Goal: Check status: Check status

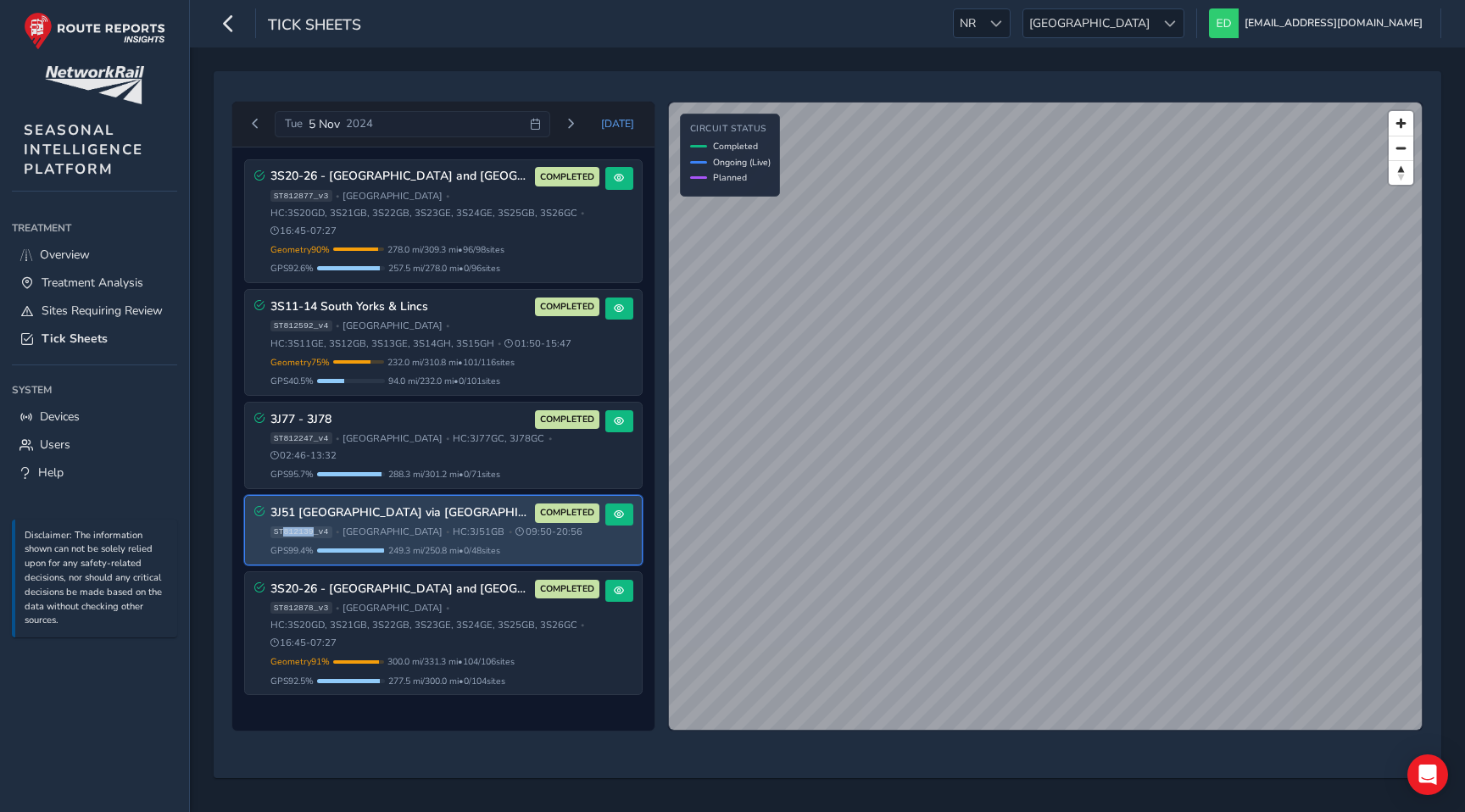
drag, startPoint x: 314, startPoint y: 514, endPoint x: 284, endPoint y: 514, distance: 30.0
click at [284, 526] on span "ST812139_v4" at bounding box center [301, 532] width 62 height 12
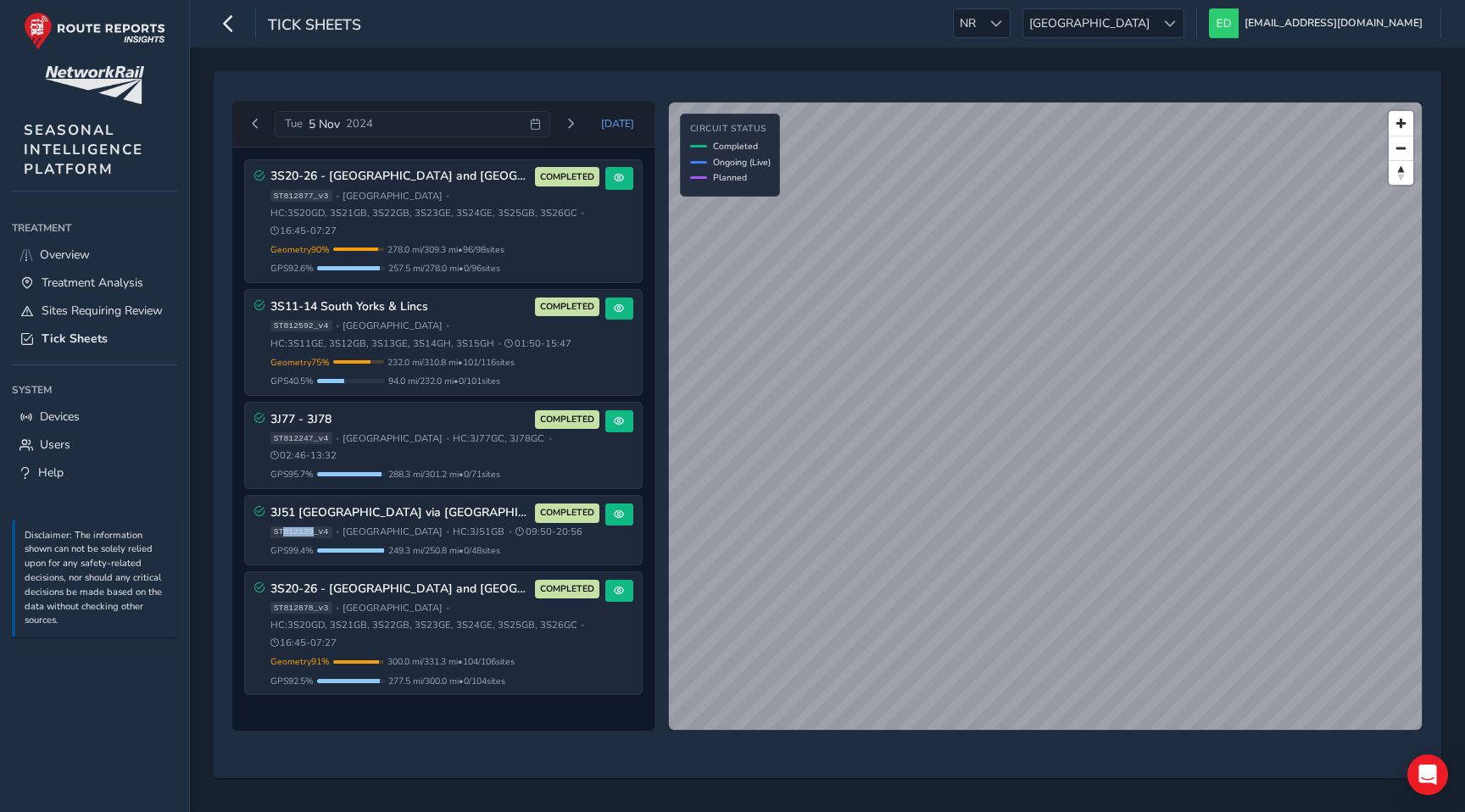
copy span "812139"
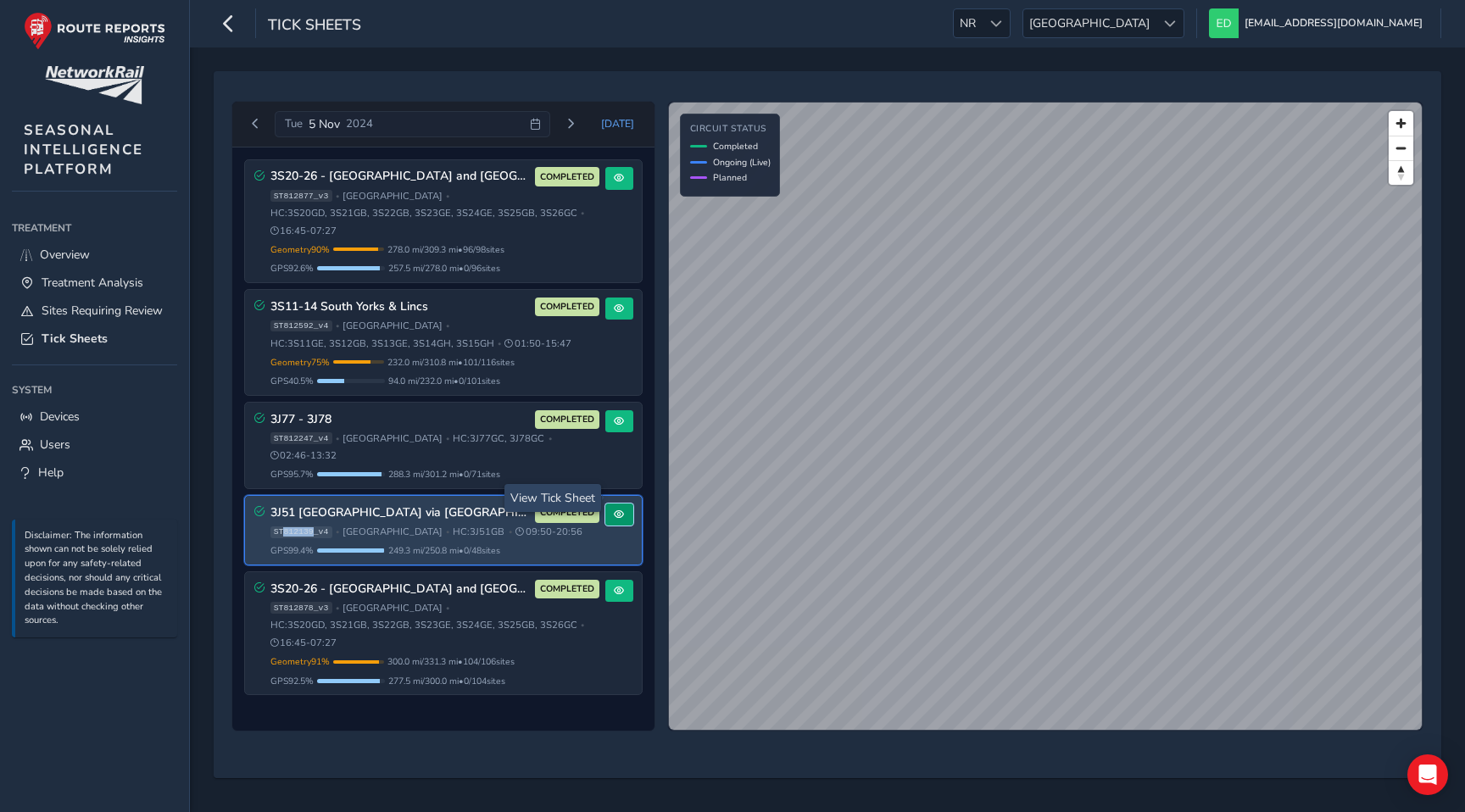
click at [627, 503] on button at bounding box center [619, 514] width 28 height 23
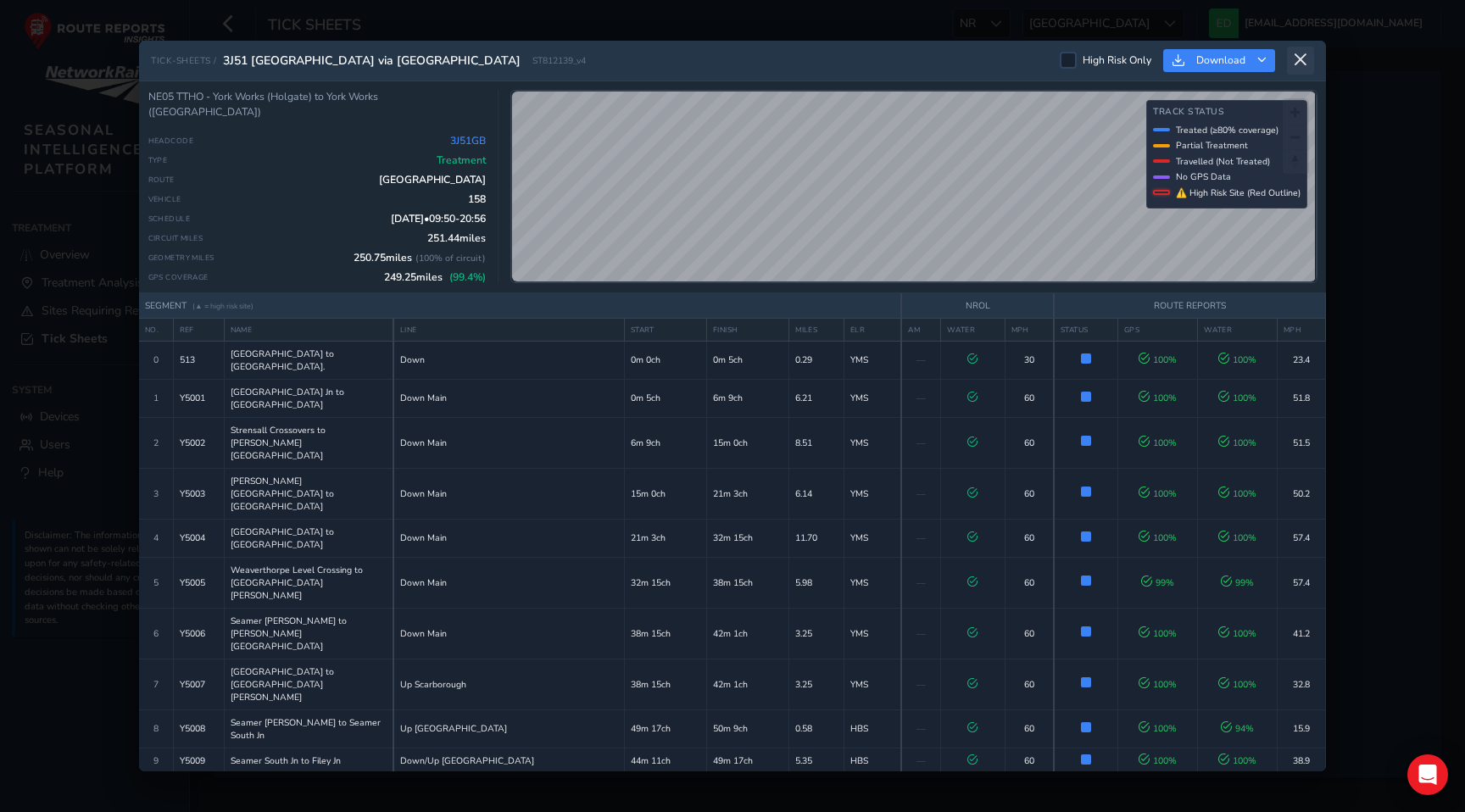
click at [1309, 60] on button at bounding box center [1299, 60] width 27 height 28
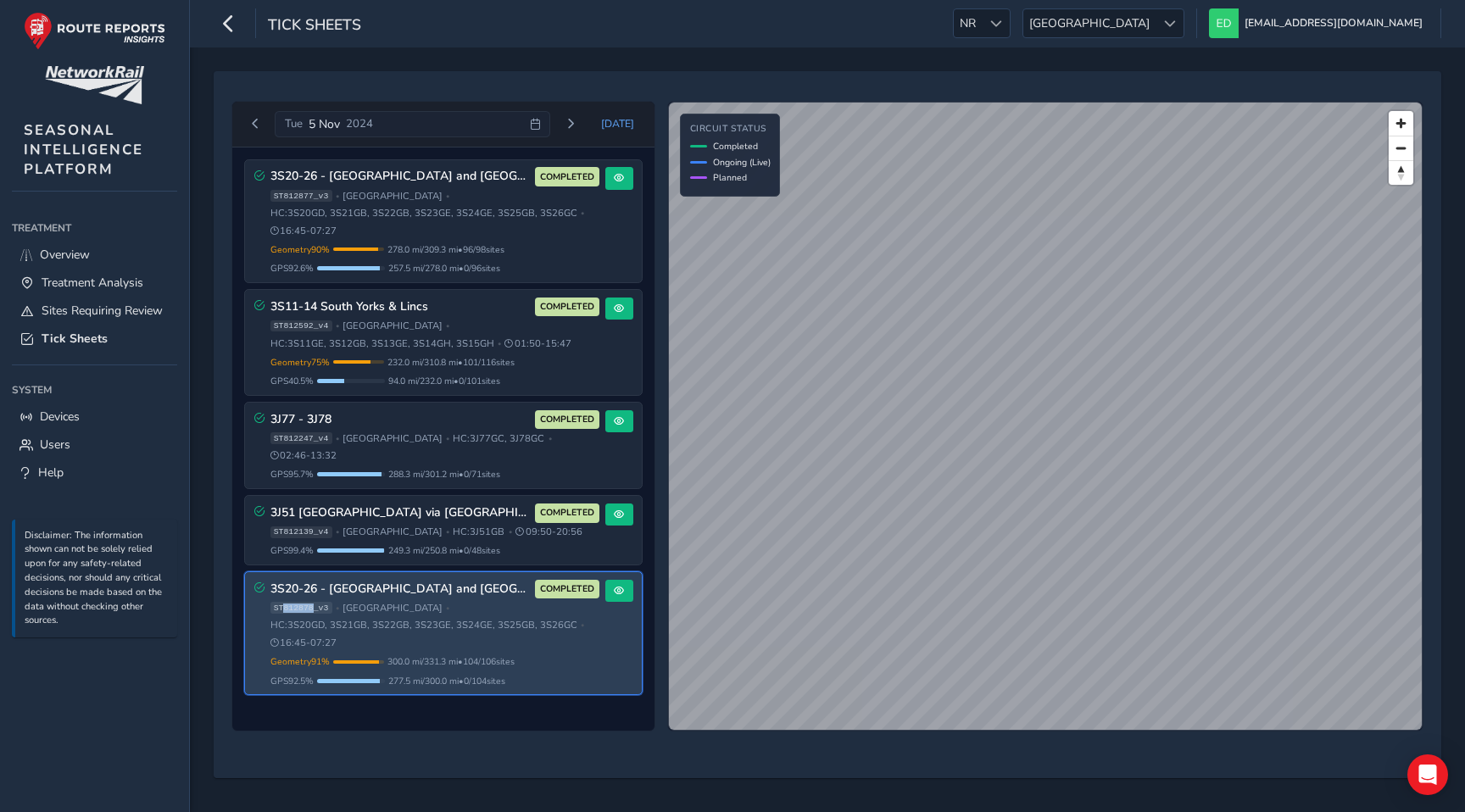
drag, startPoint x: 312, startPoint y: 595, endPoint x: 283, endPoint y: 596, distance: 29.0
click at [283, 602] on span "ST812878_v3" at bounding box center [301, 608] width 62 height 12
copy span "812878"
click at [623, 580] on button at bounding box center [619, 590] width 28 height 23
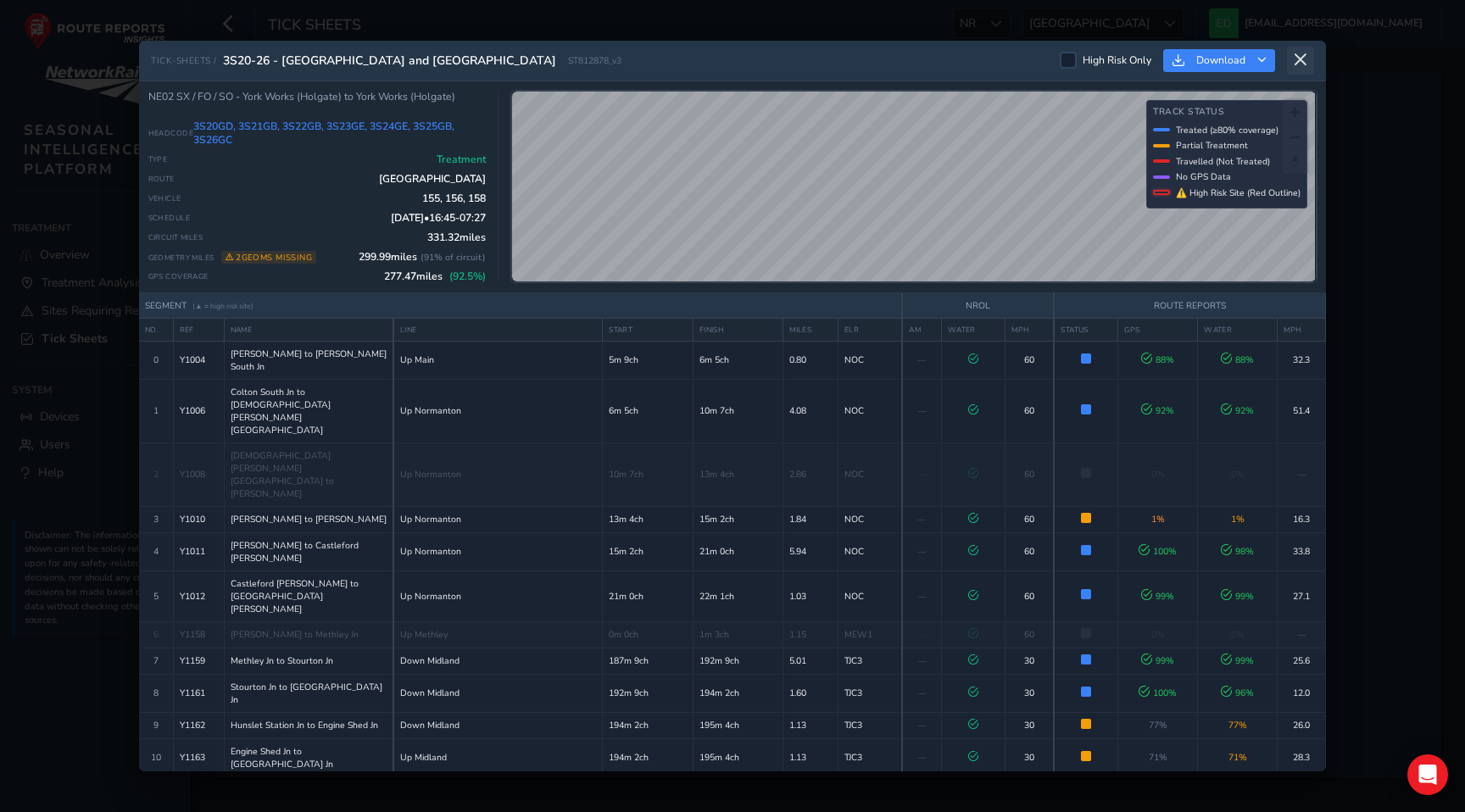
click at [1307, 57] on icon at bounding box center [1299, 59] width 15 height 15
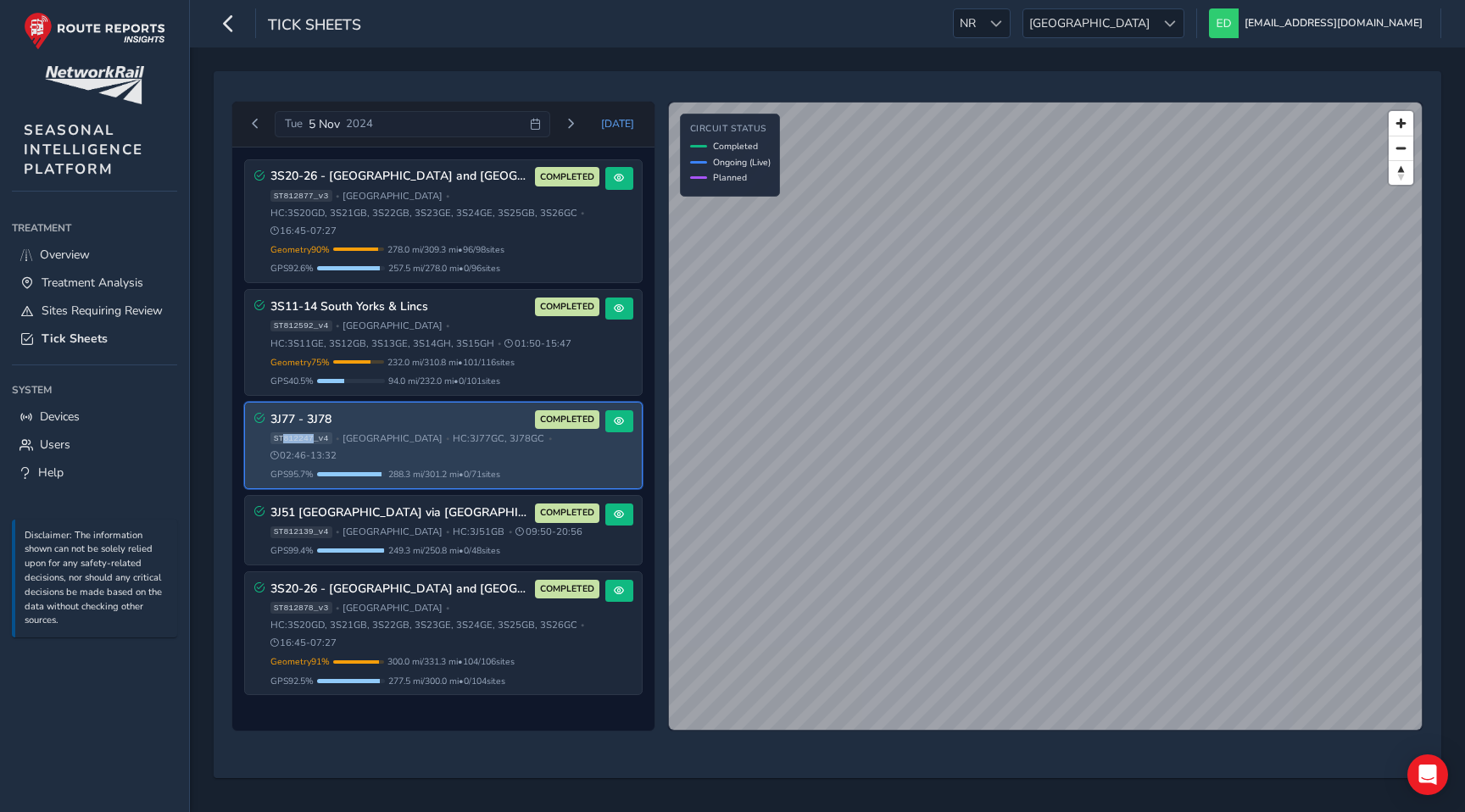
drag, startPoint x: 314, startPoint y: 438, endPoint x: 284, endPoint y: 438, distance: 30.0
click at [284, 438] on span "ST812247_v4" at bounding box center [301, 438] width 62 height 12
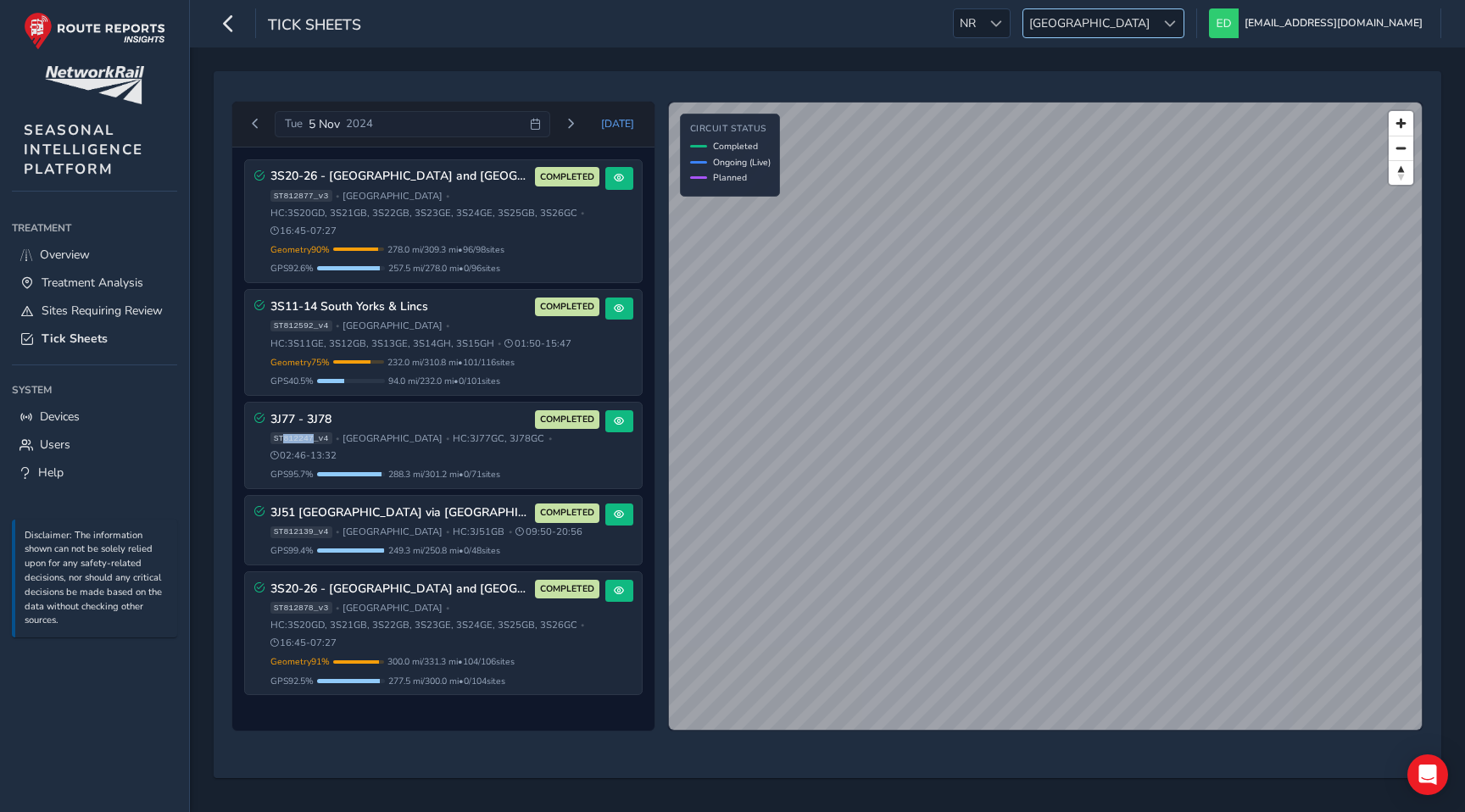
click at [1153, 22] on span "[GEOGRAPHIC_DATA]" at bounding box center [1089, 23] width 132 height 28
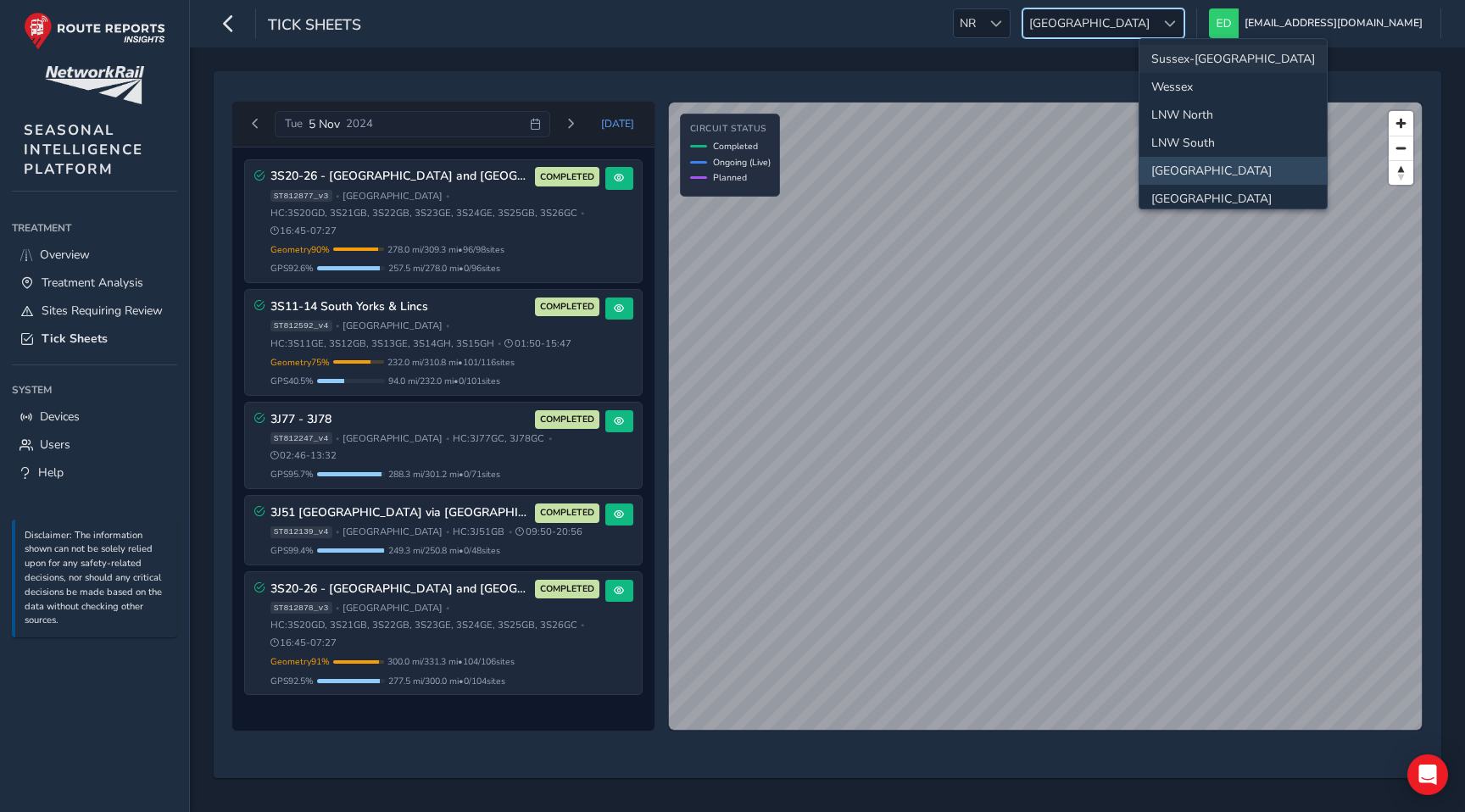
click at [1195, 62] on li "Sussex-[GEOGRAPHIC_DATA]" at bounding box center [1233, 59] width 188 height 28
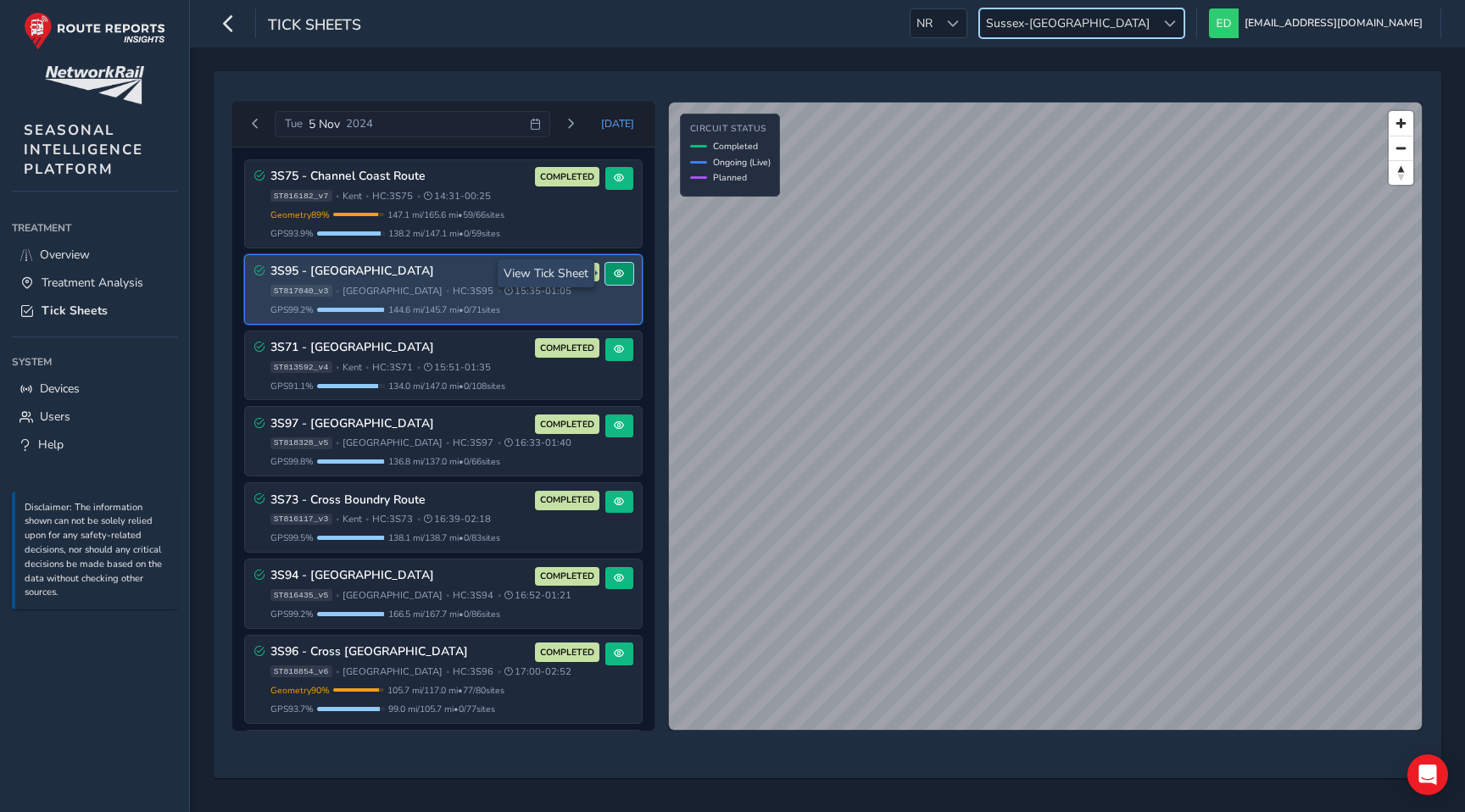
click at [614, 277] on span at bounding box center [619, 273] width 10 height 10
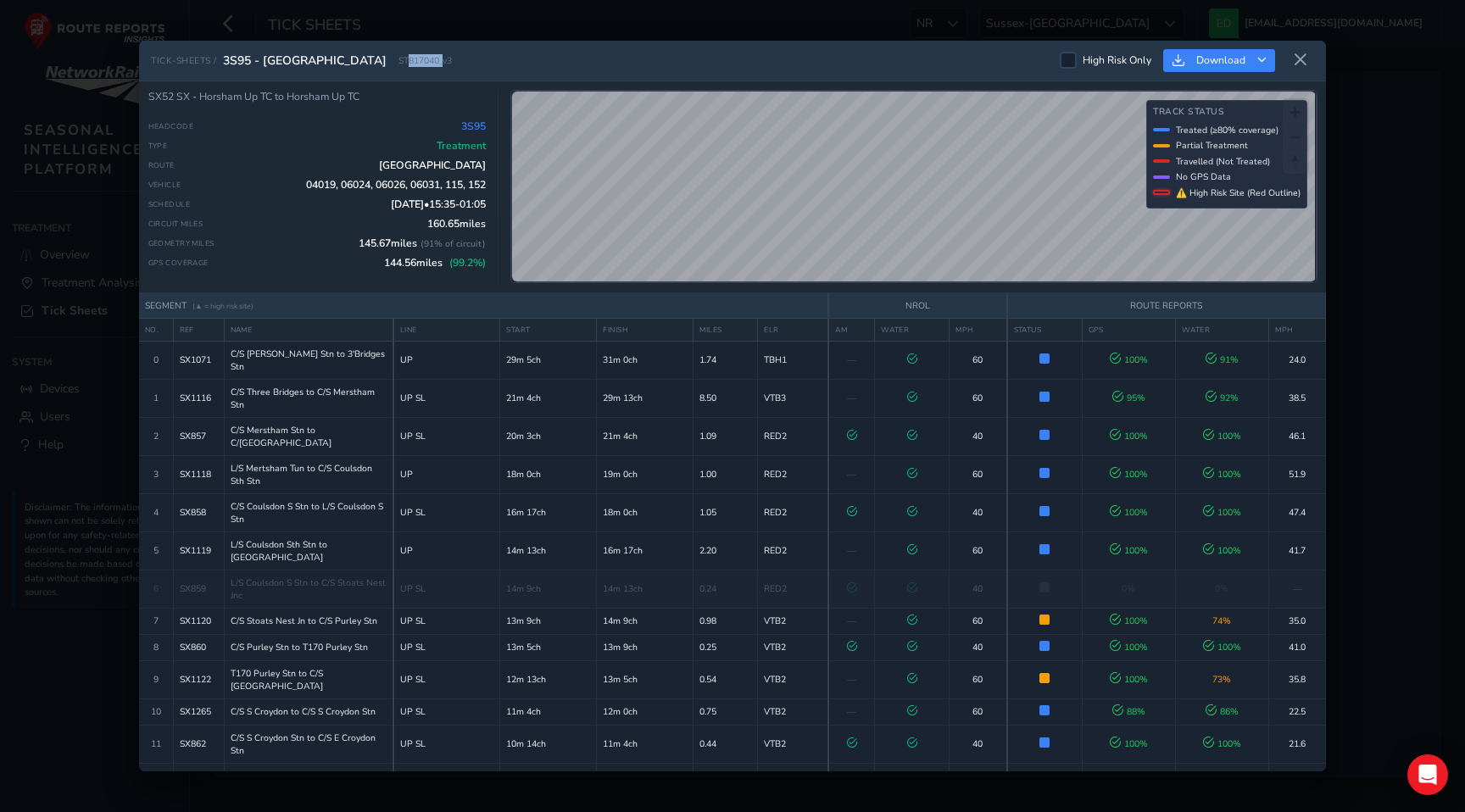
drag, startPoint x: 401, startPoint y: 62, endPoint x: 364, endPoint y: 63, distance: 37.0
click at [399, 63] on span "ST817040_v3" at bounding box center [425, 60] width 53 height 13
copy span "817040_"
click at [1306, 55] on icon at bounding box center [1299, 59] width 15 height 15
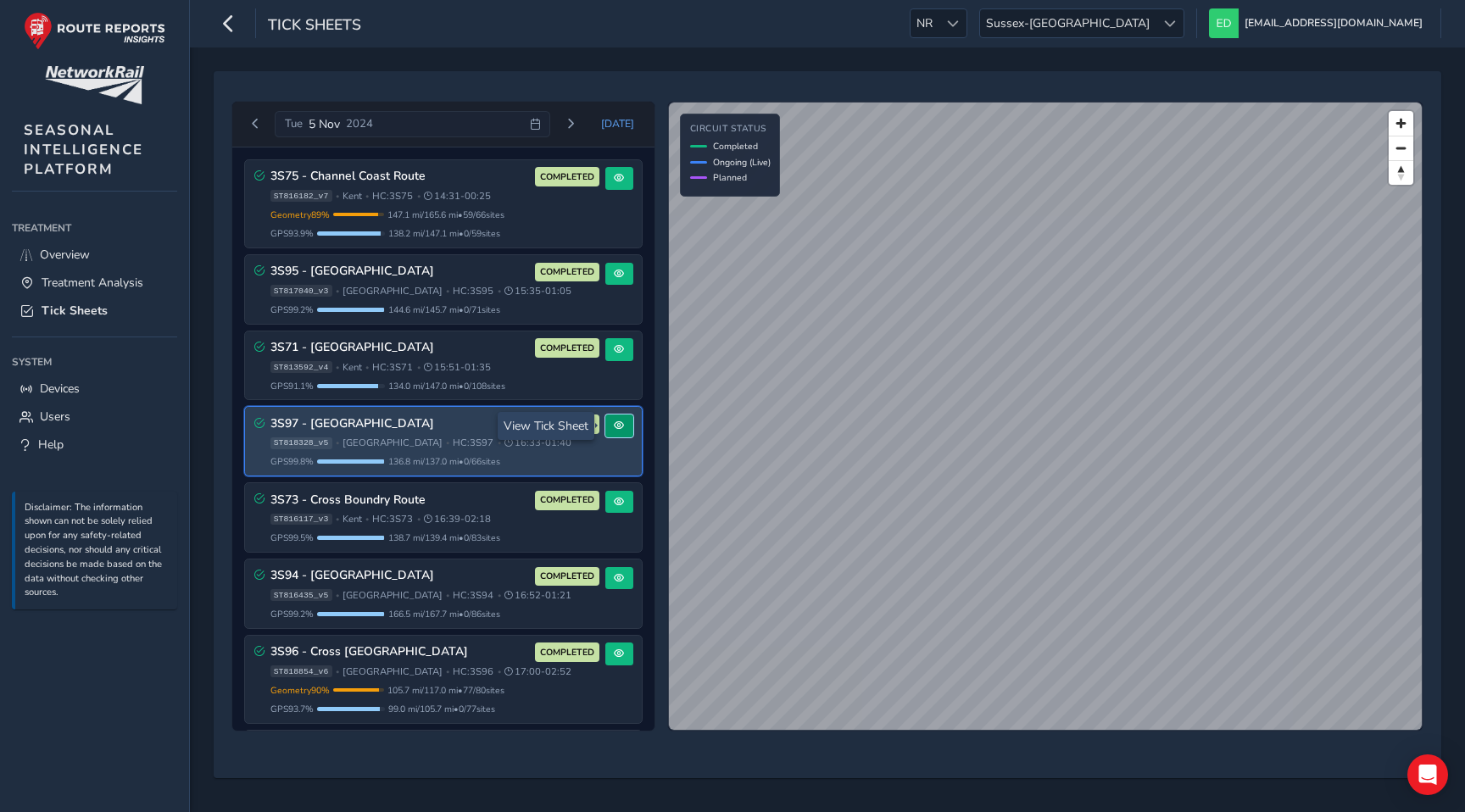
click at [622, 432] on button at bounding box center [619, 425] width 28 height 23
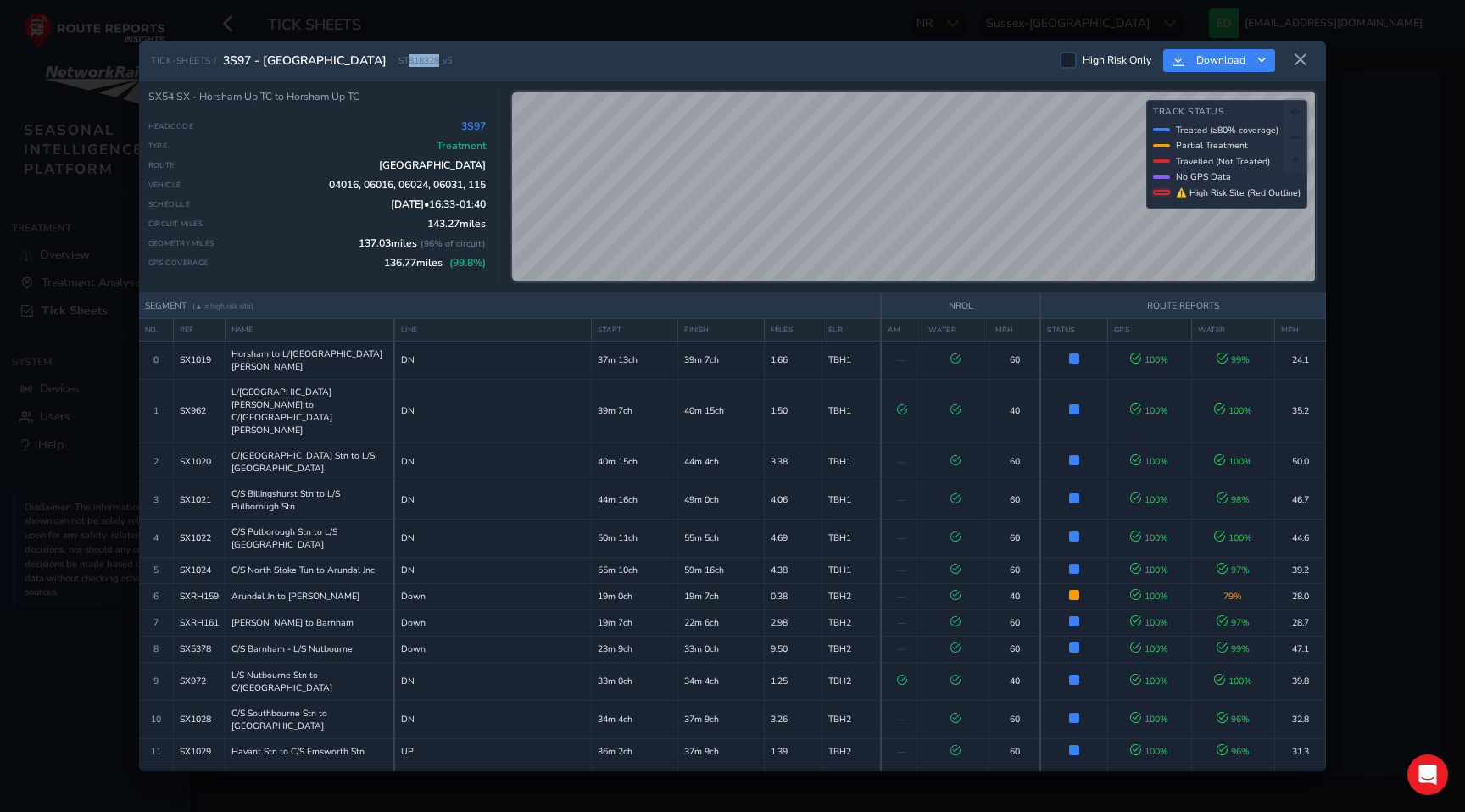
drag, startPoint x: 388, startPoint y: 61, endPoint x: 357, endPoint y: 62, distance: 31.0
click at [399, 62] on span "ST818328_v5" at bounding box center [425, 60] width 53 height 13
copy span "818328"
click at [1304, 62] on icon at bounding box center [1299, 59] width 15 height 15
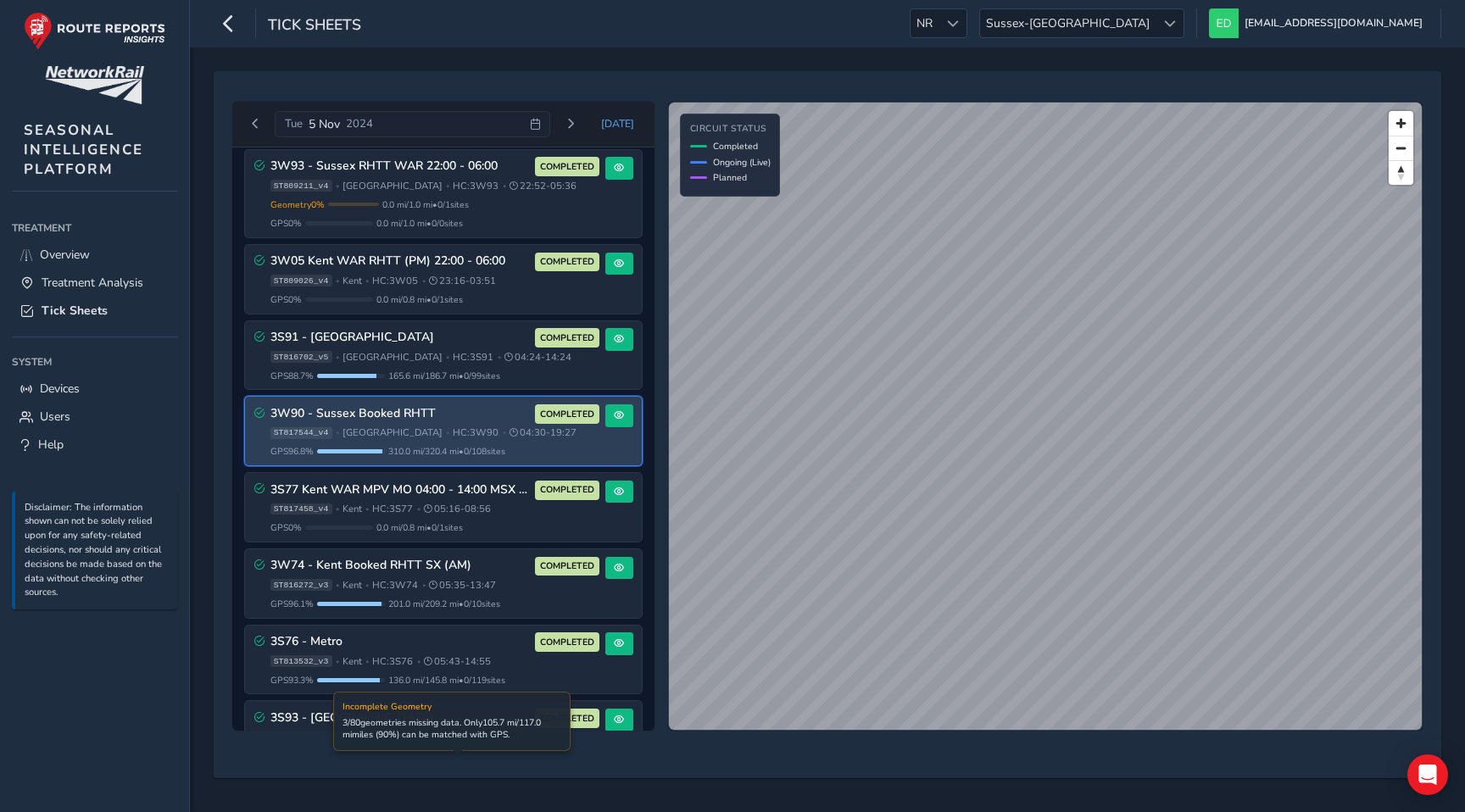
scroll to position [663, 0]
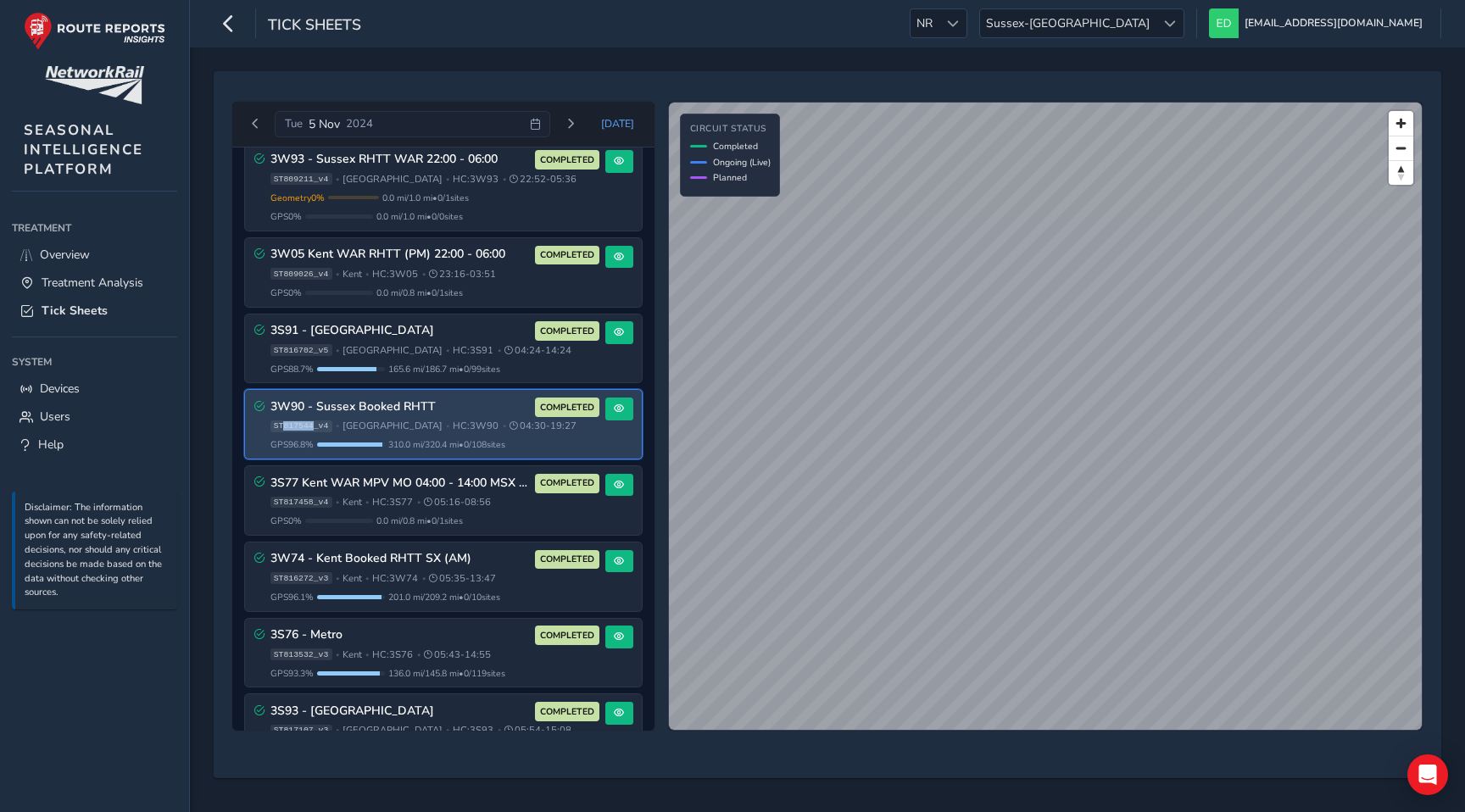
drag, startPoint x: 314, startPoint y: 423, endPoint x: 285, endPoint y: 423, distance: 29.0
click at [285, 423] on span "ST817544_v4" at bounding box center [301, 426] width 62 height 12
copy span "817544"
click at [614, 408] on span at bounding box center [619, 408] width 10 height 10
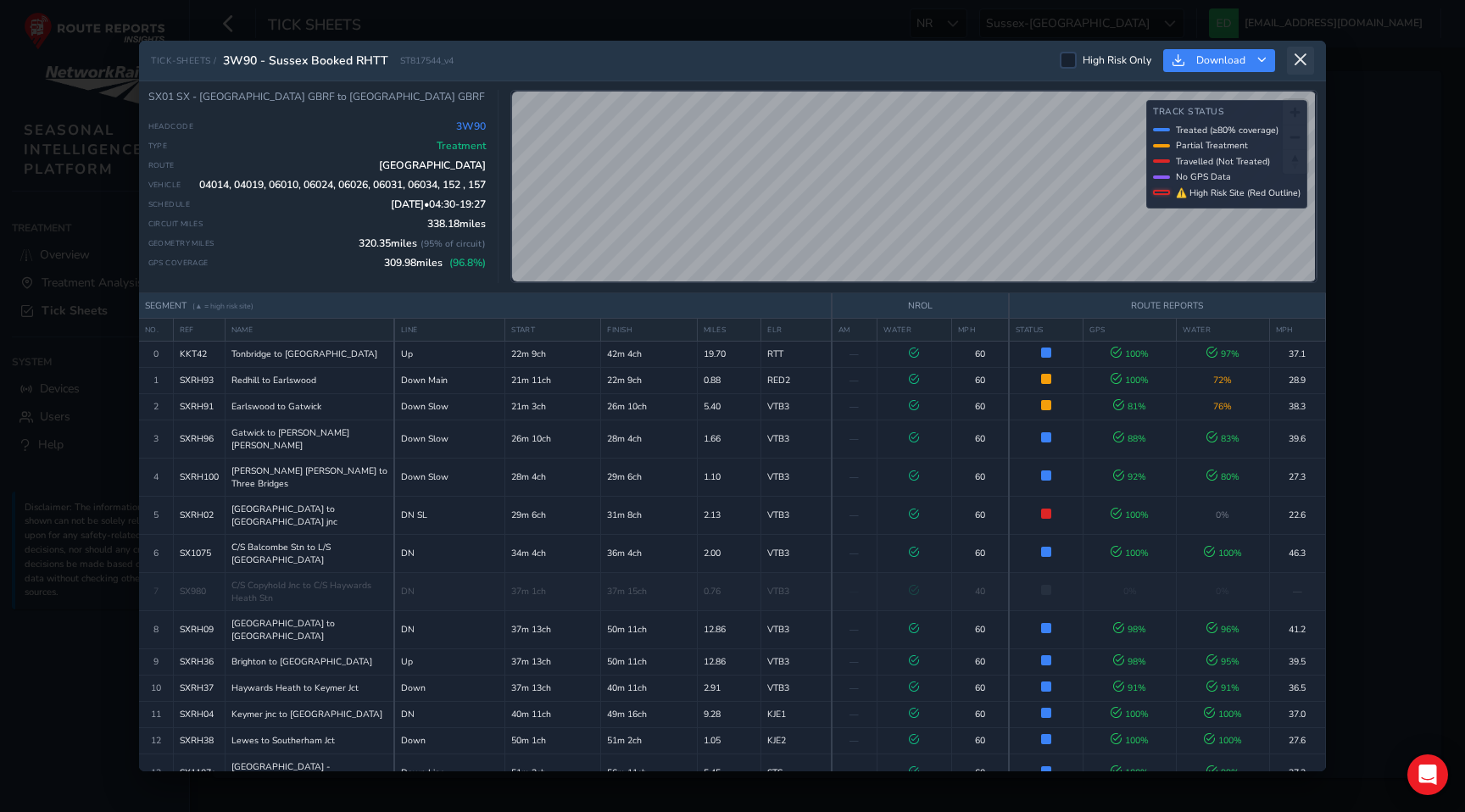
click at [1299, 55] on icon at bounding box center [1299, 59] width 15 height 15
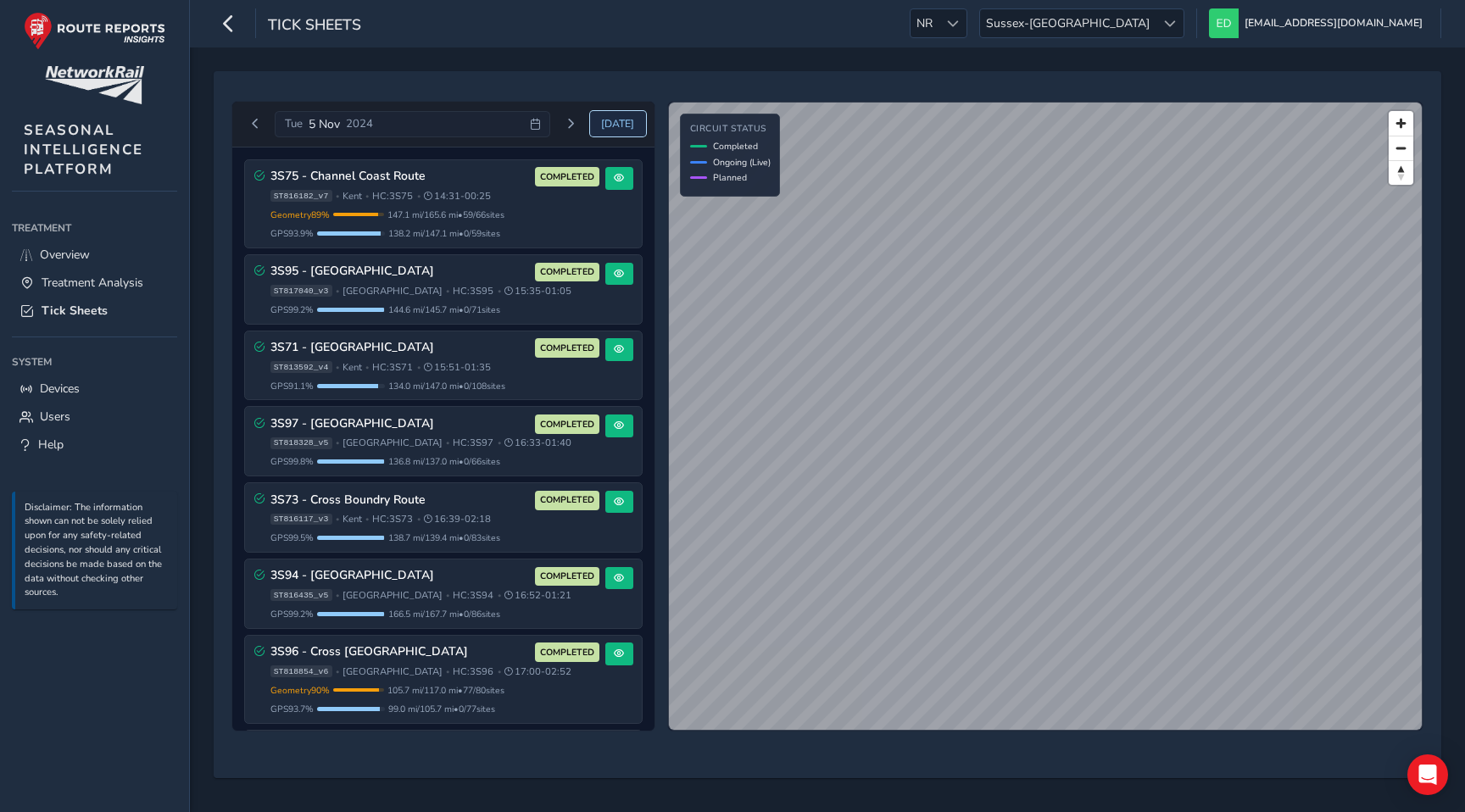
click at [623, 126] on span "[DATE]" at bounding box center [617, 123] width 33 height 14
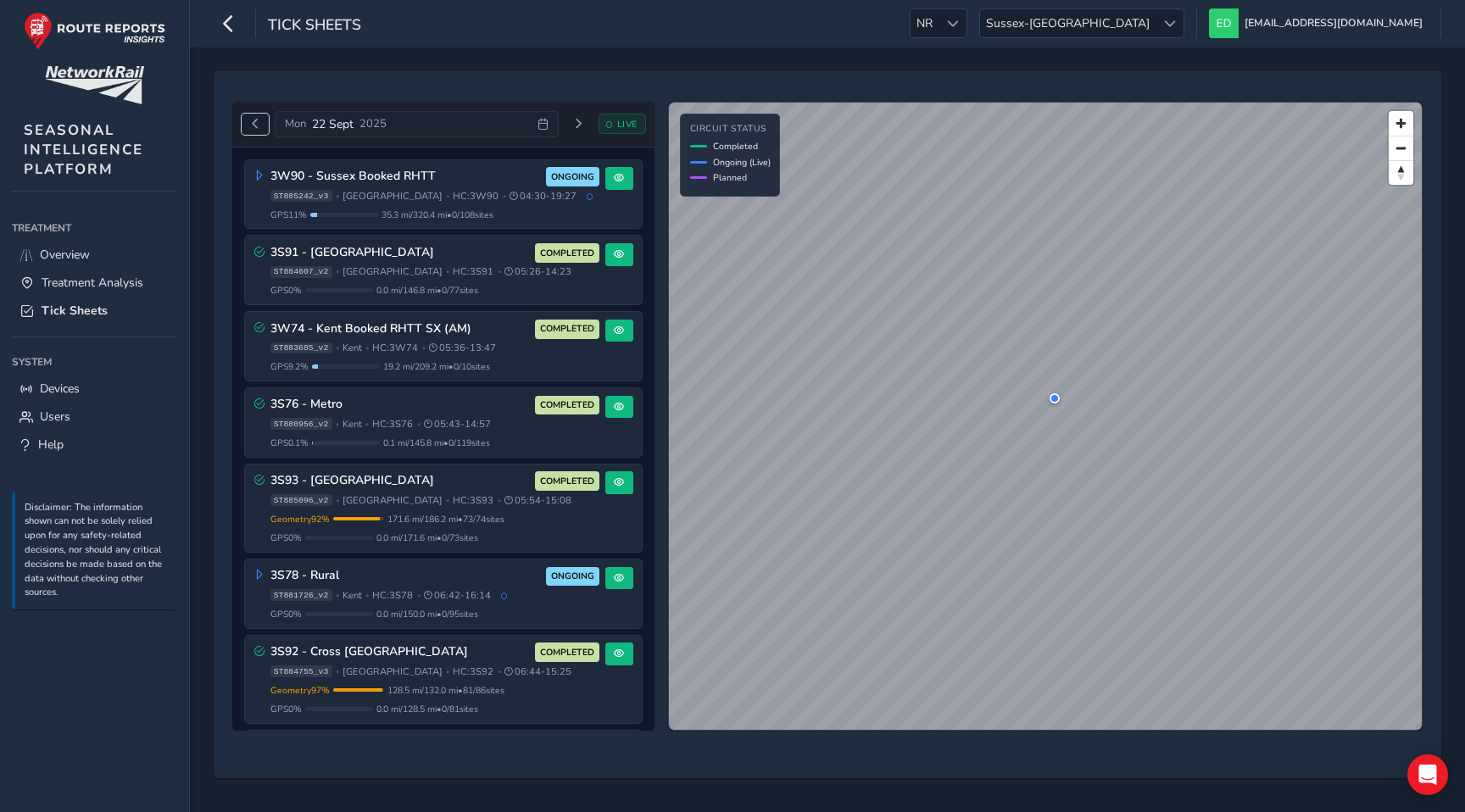
click at [256, 123] on span "Previous day" at bounding box center [255, 123] width 10 height 10
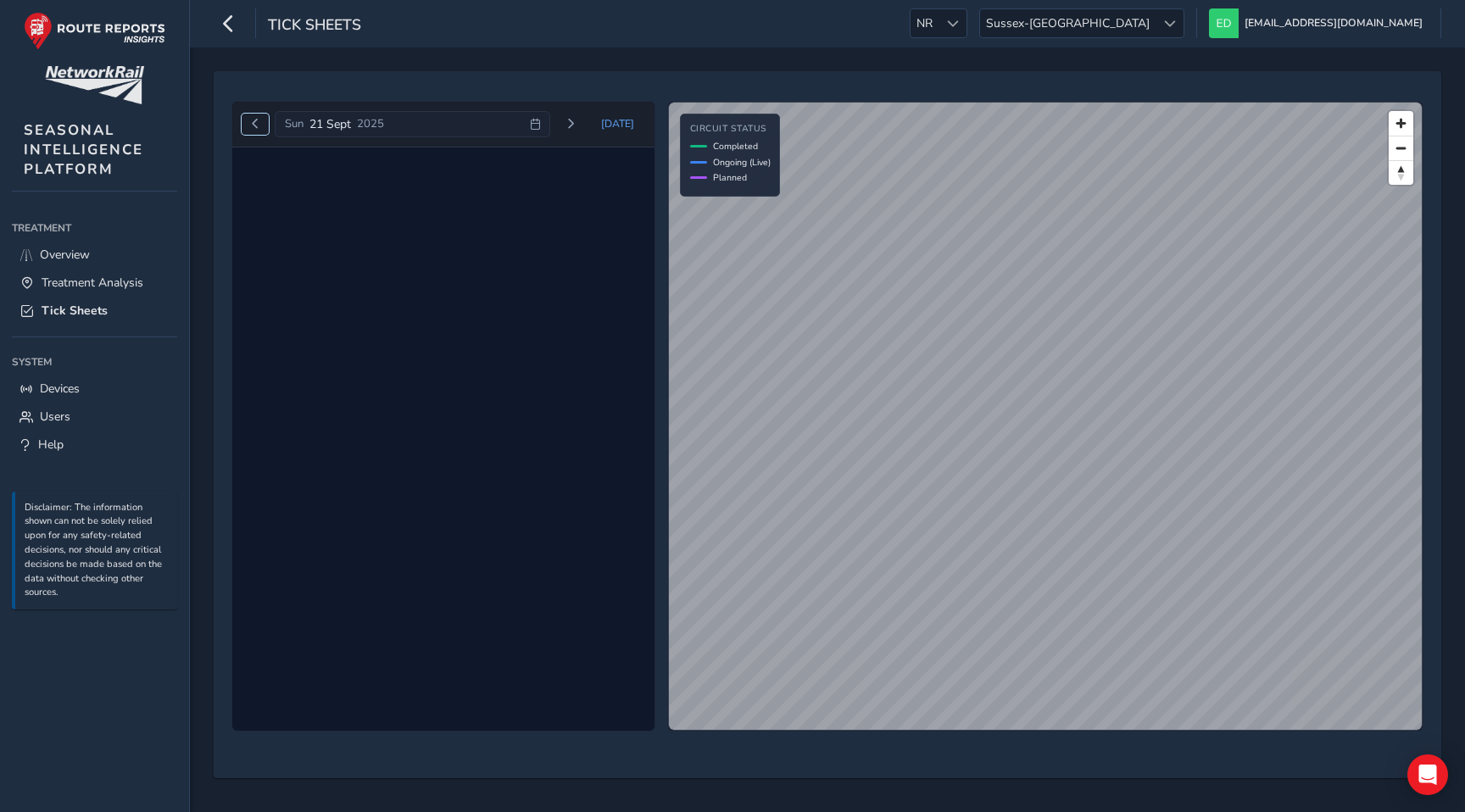
click at [256, 123] on span "Previous day" at bounding box center [255, 123] width 10 height 10
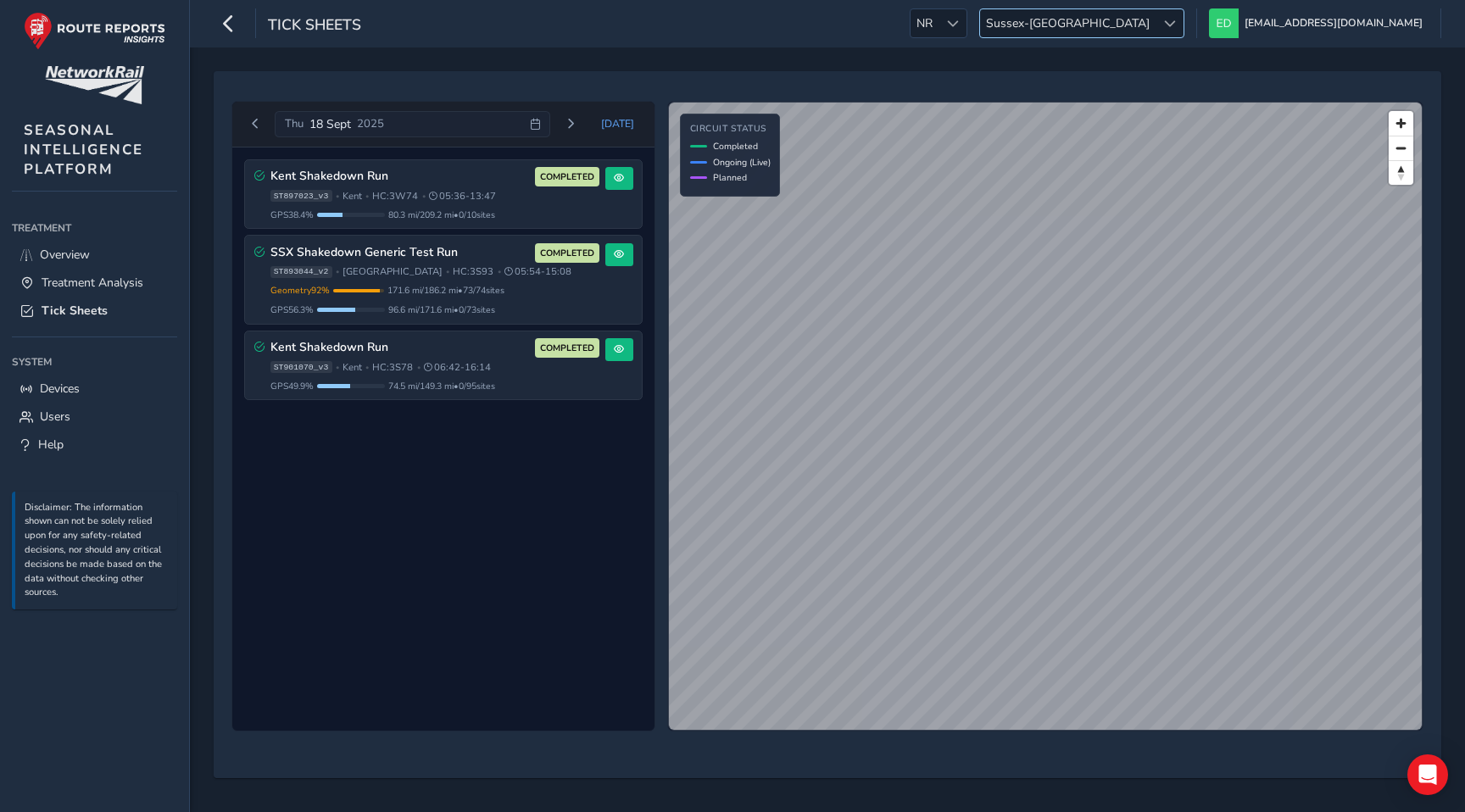
click at [1155, 15] on span "Sussex-[GEOGRAPHIC_DATA]" at bounding box center [1068, 23] width 176 height 28
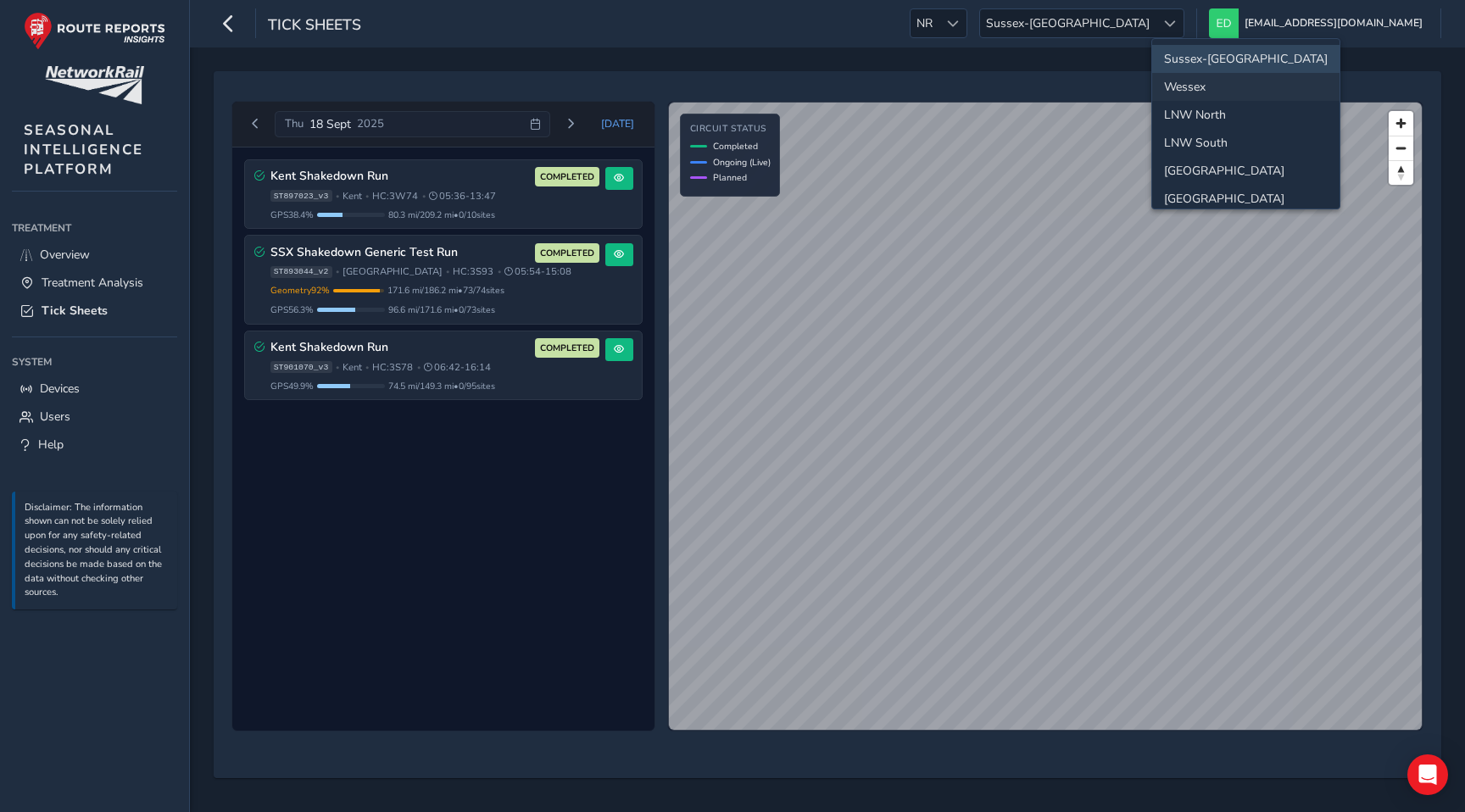
click at [1206, 80] on li "Wessex" at bounding box center [1246, 87] width 188 height 28
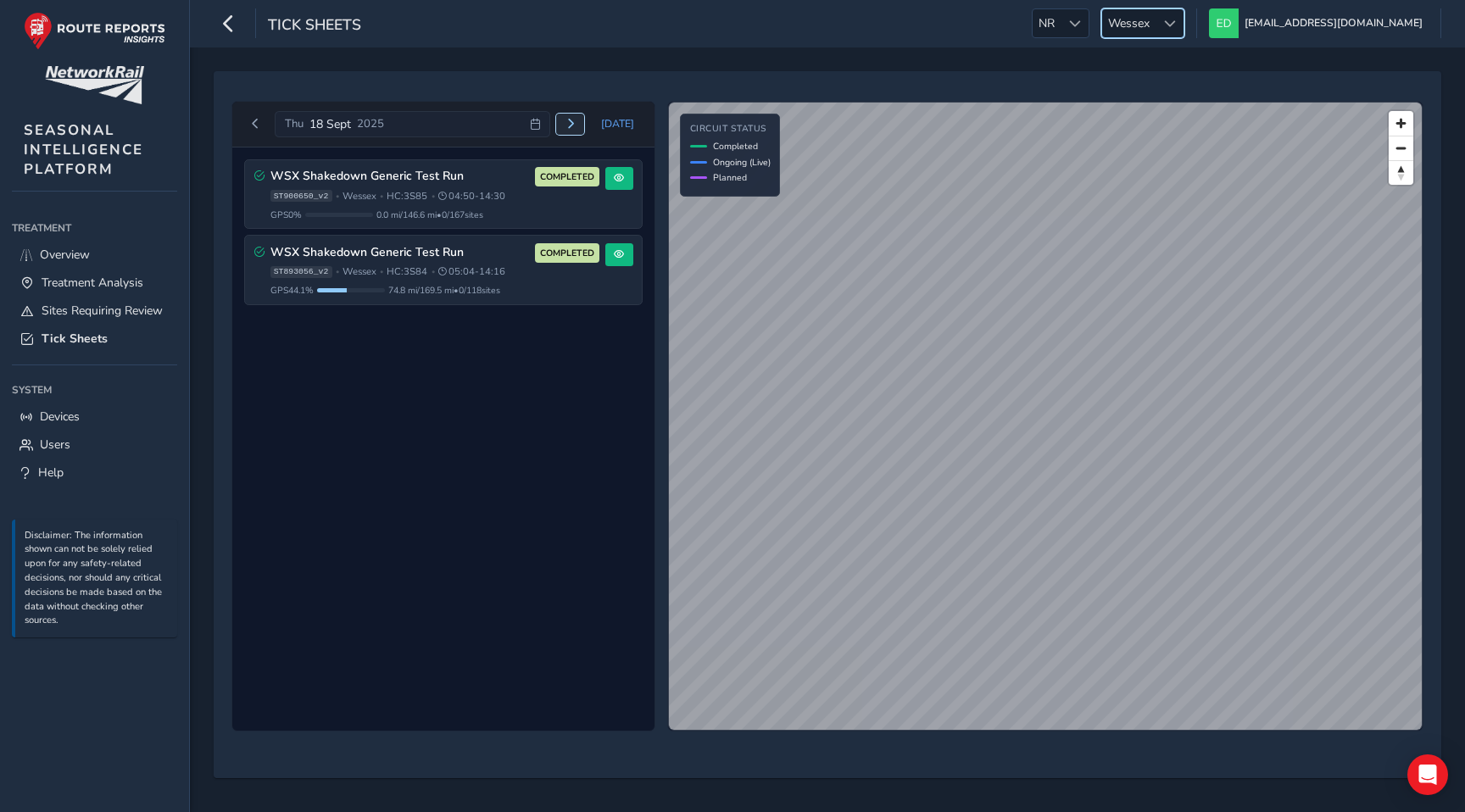
click at [575, 122] on span "Next day" at bounding box center [571, 123] width 10 height 10
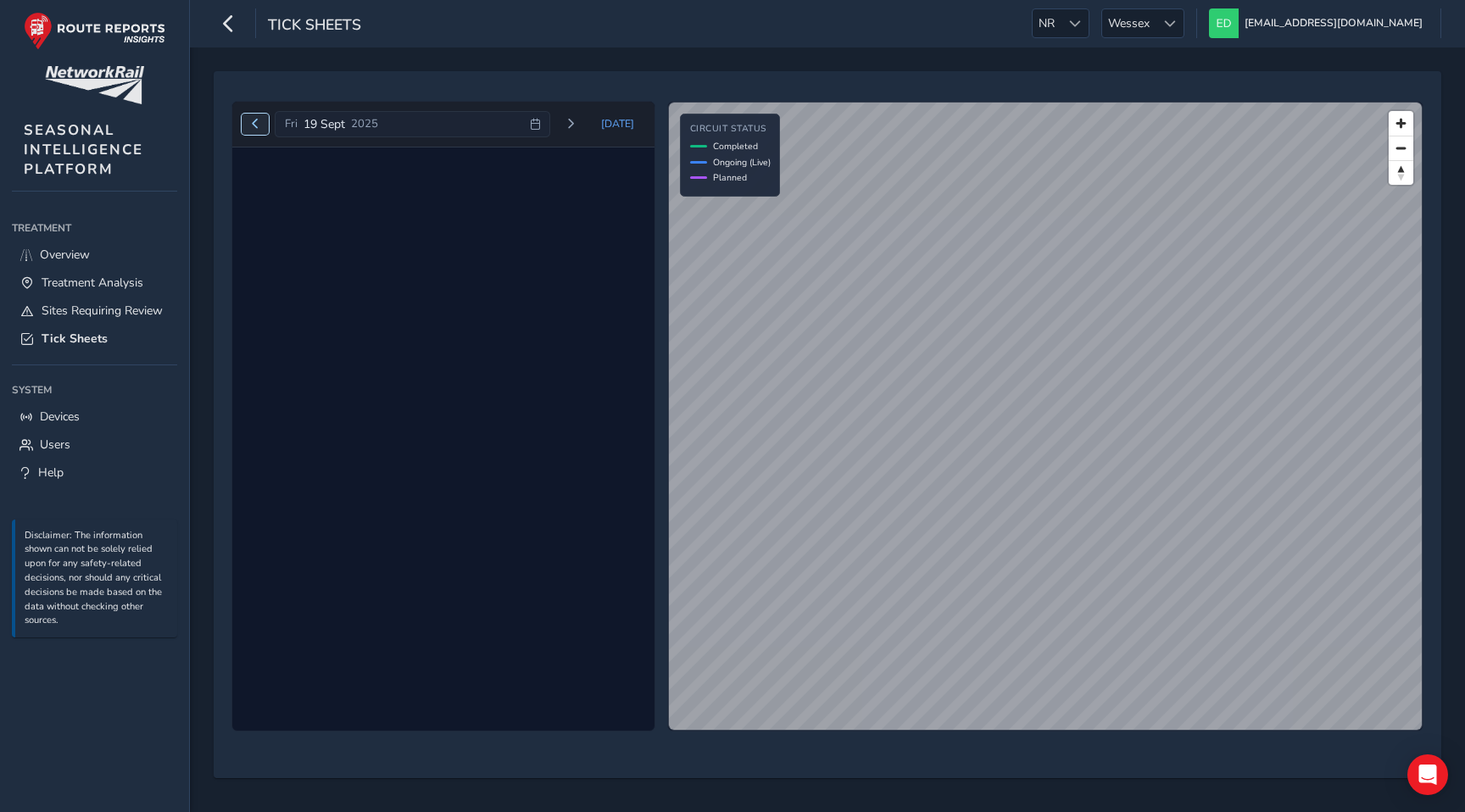
click at [253, 124] on span "Previous day" at bounding box center [255, 123] width 10 height 10
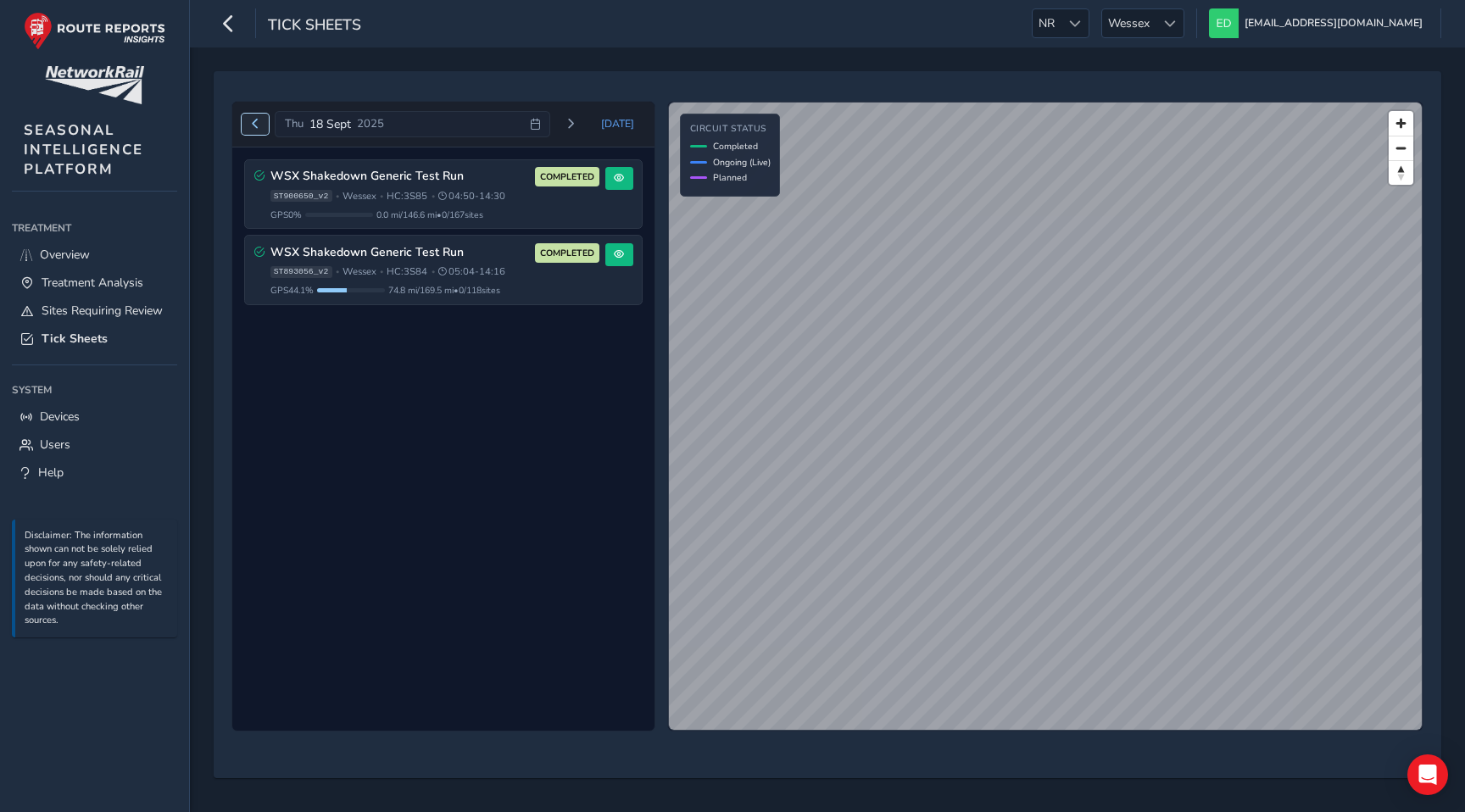
click at [253, 122] on span "Previous day" at bounding box center [255, 123] width 10 height 10
click at [549, 125] on div "Wed 17 Sept 2025" at bounding box center [412, 123] width 275 height 27
click at [556, 380] on div "WSX Shakedown Generic Test Run COMPLETED ST893054_v4 • Wessex • HC: 3S84 • 05:0…" at bounding box center [443, 439] width 423 height 584
click at [576, 122] on span "Next day" at bounding box center [571, 123] width 10 height 10
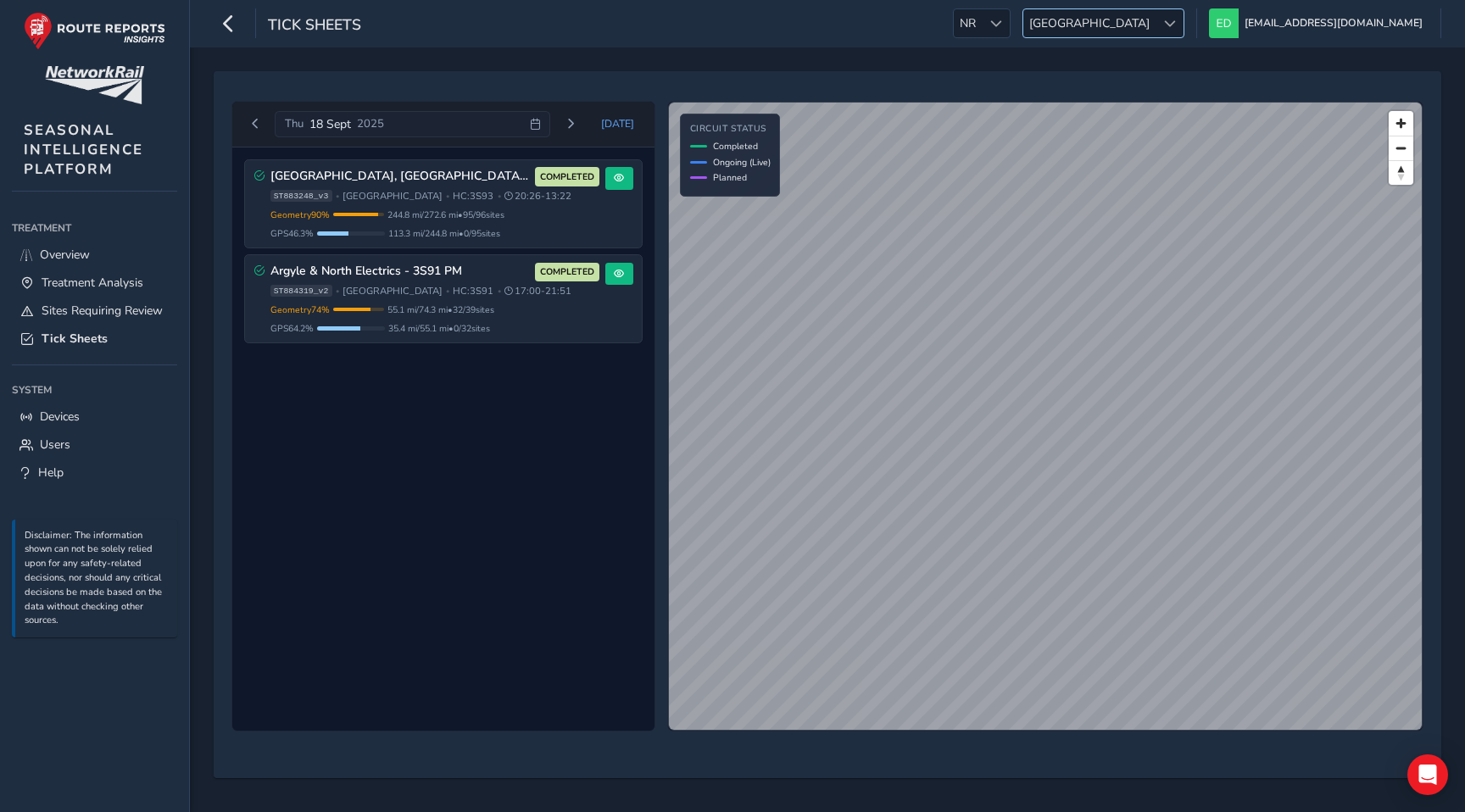
click at [1155, 21] on span "[GEOGRAPHIC_DATA]" at bounding box center [1089, 23] width 132 height 28
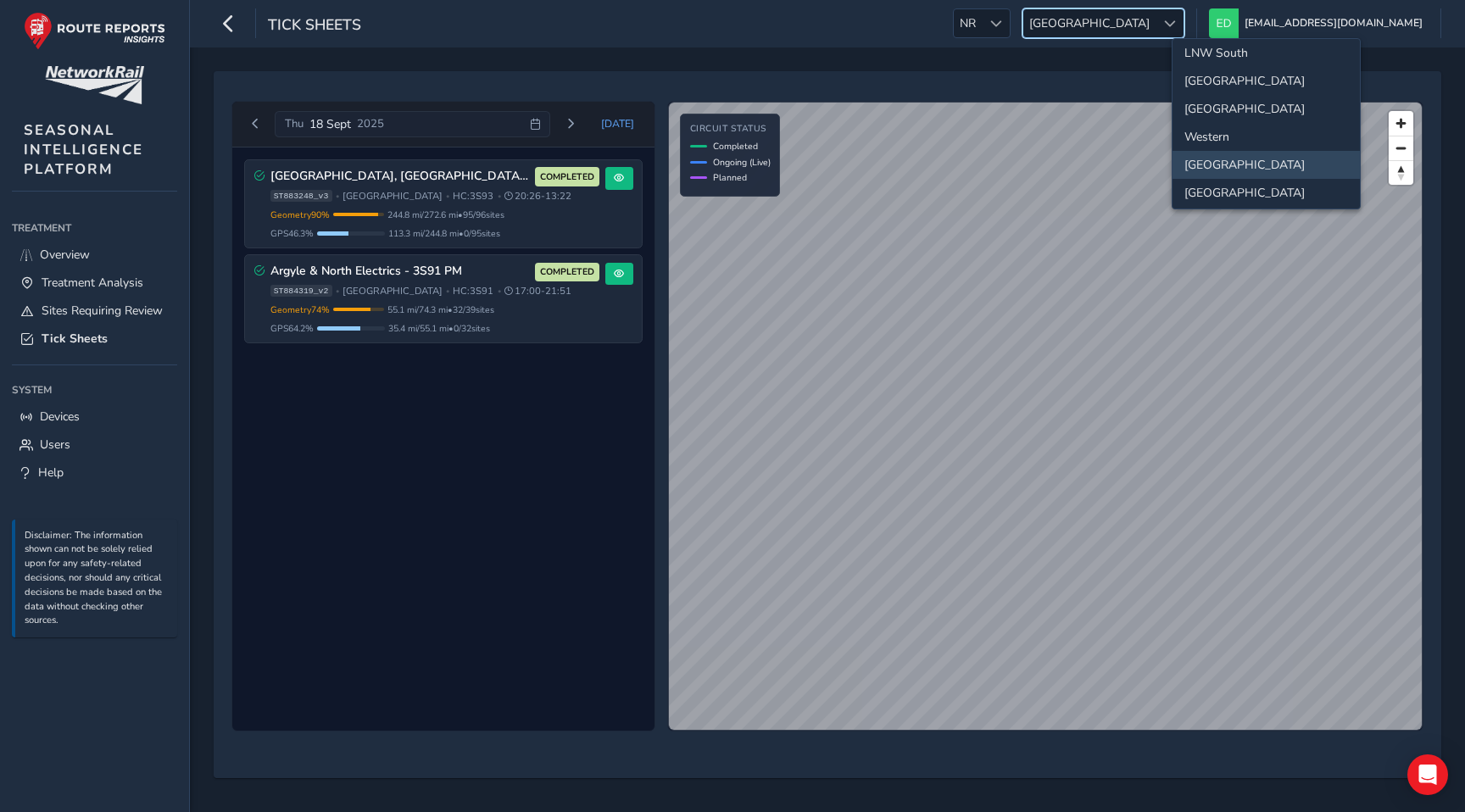
scroll to position [78, 0]
click at [1229, 67] on li "LNW South" at bounding box center [1266, 65] width 188 height 28
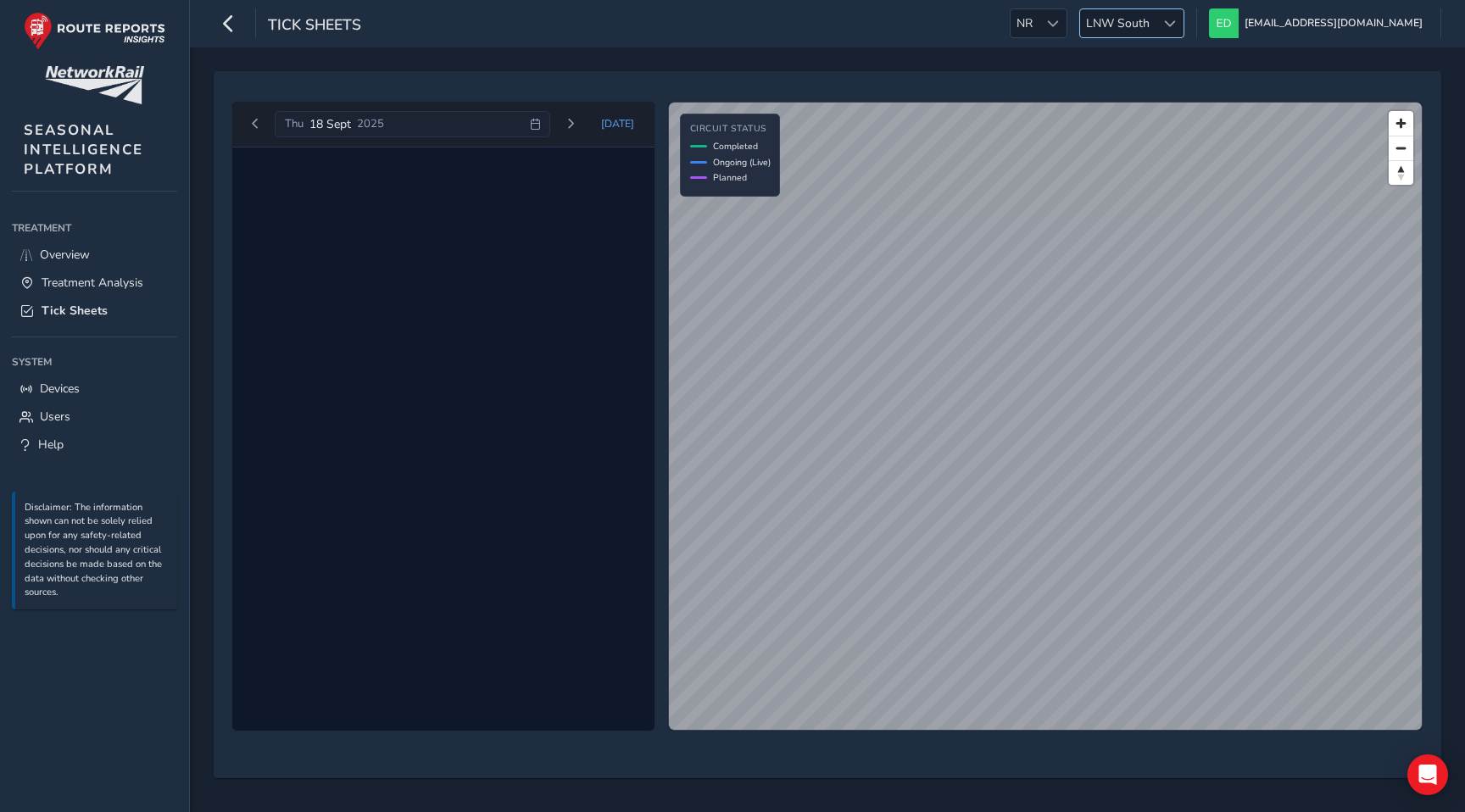
click at [1155, 19] on span "LNW South" at bounding box center [1118, 23] width 75 height 28
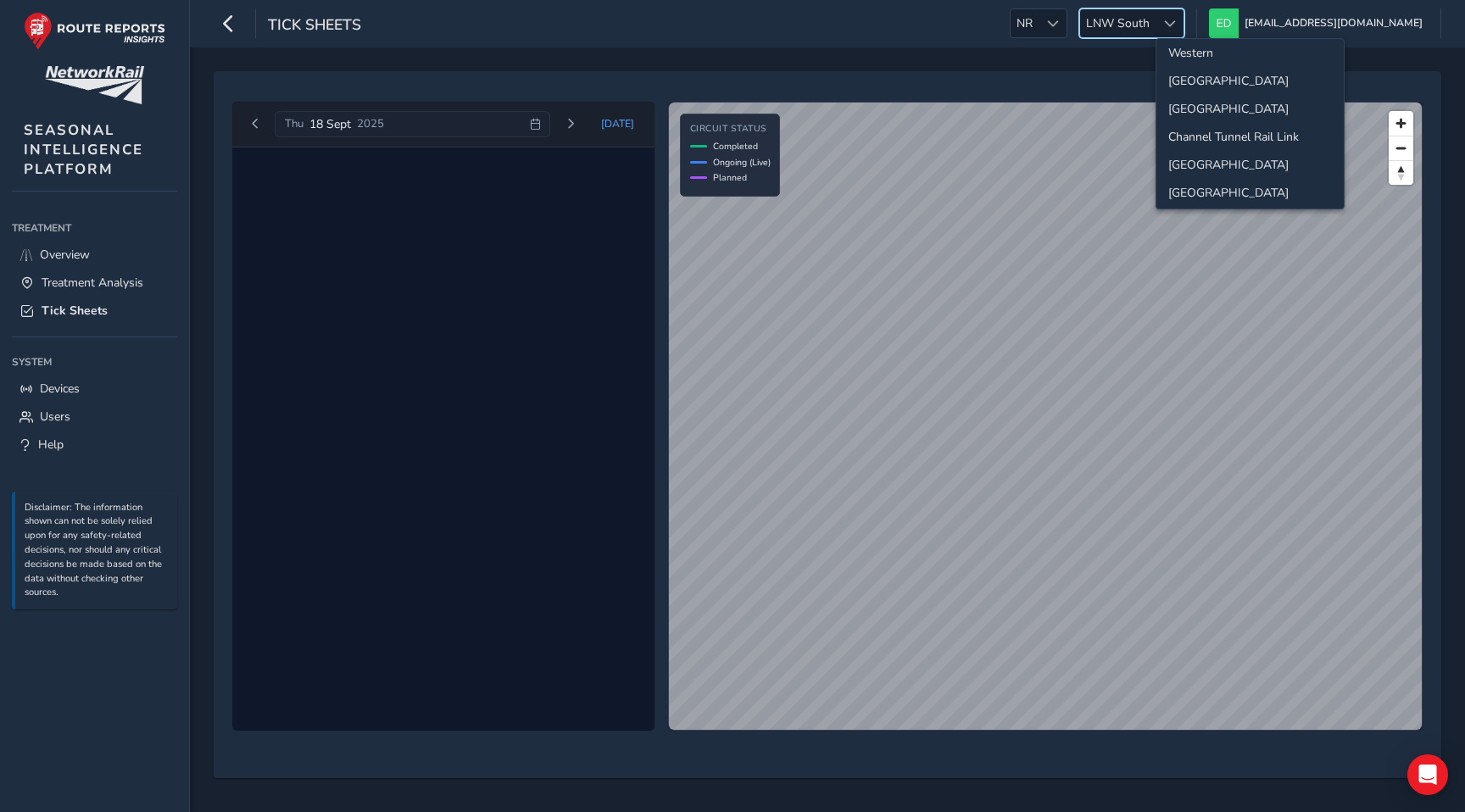
scroll to position [178, 0]
click at [1212, 185] on li "[GEOGRAPHIC_DATA]" at bounding box center [1250, 188] width 188 height 28
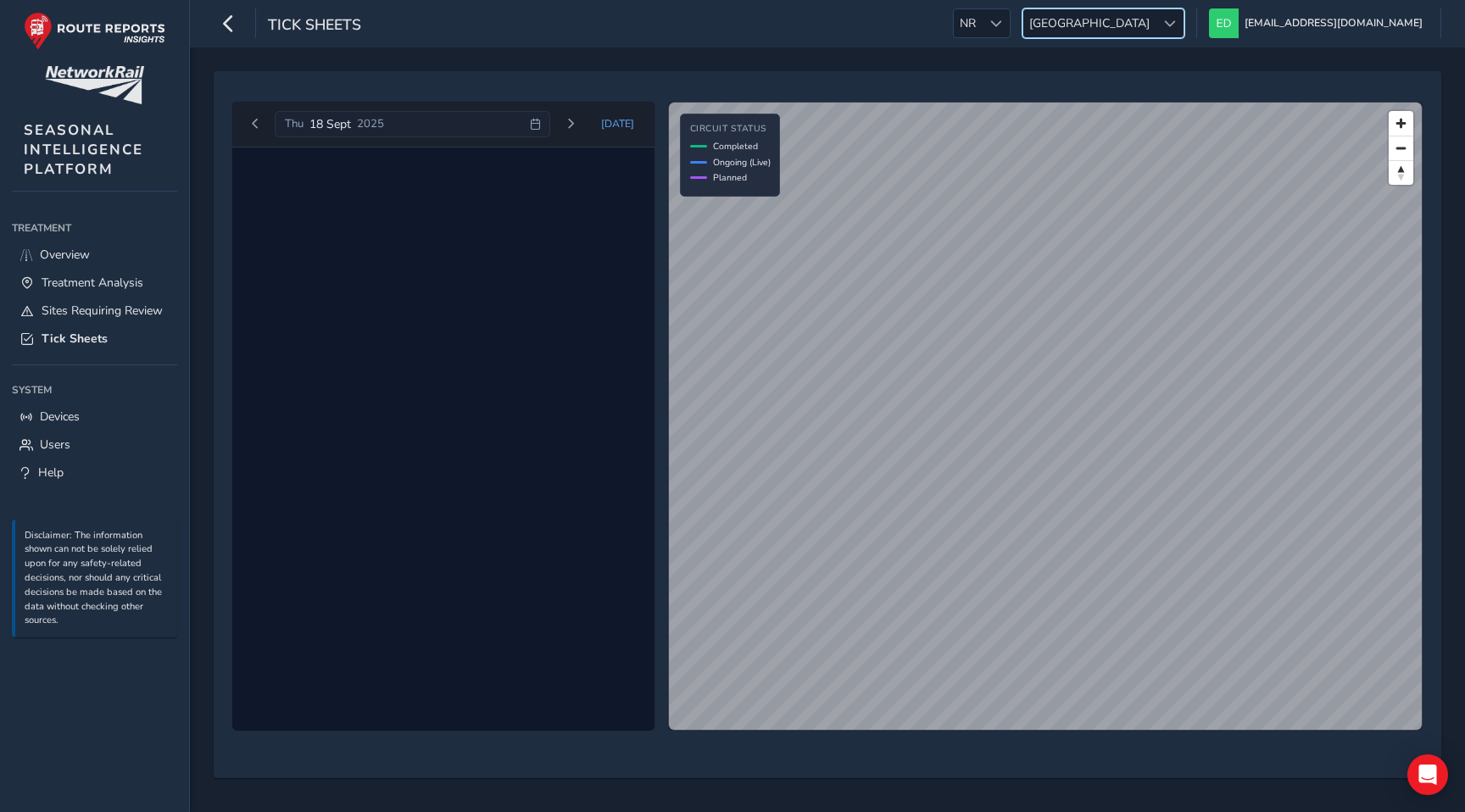
click at [1155, 19] on span "[GEOGRAPHIC_DATA]" at bounding box center [1089, 23] width 132 height 28
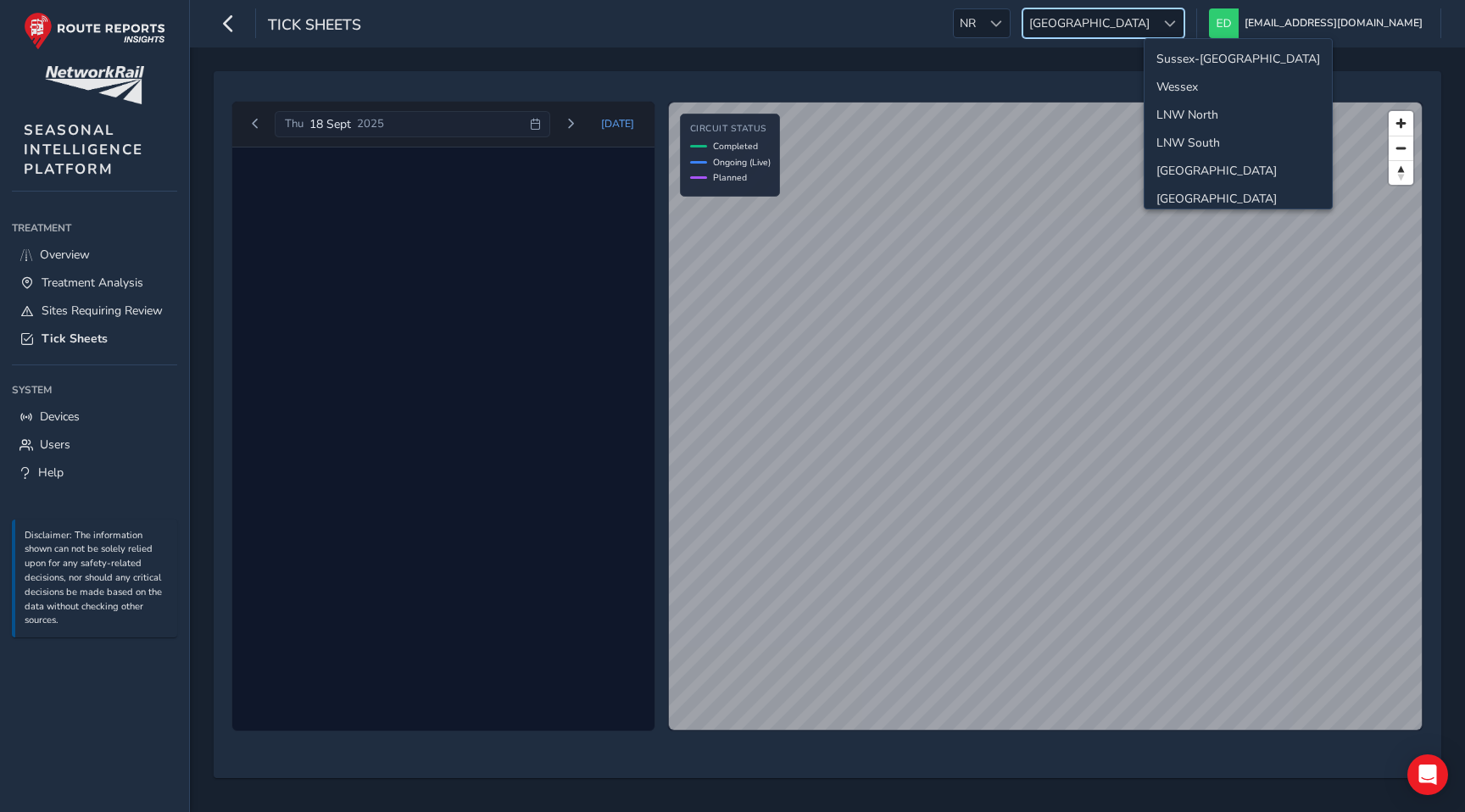
scroll to position [172, 0]
click at [1196, 162] on li "[GEOGRAPHIC_DATA]" at bounding box center [1238, 167] width 188 height 28
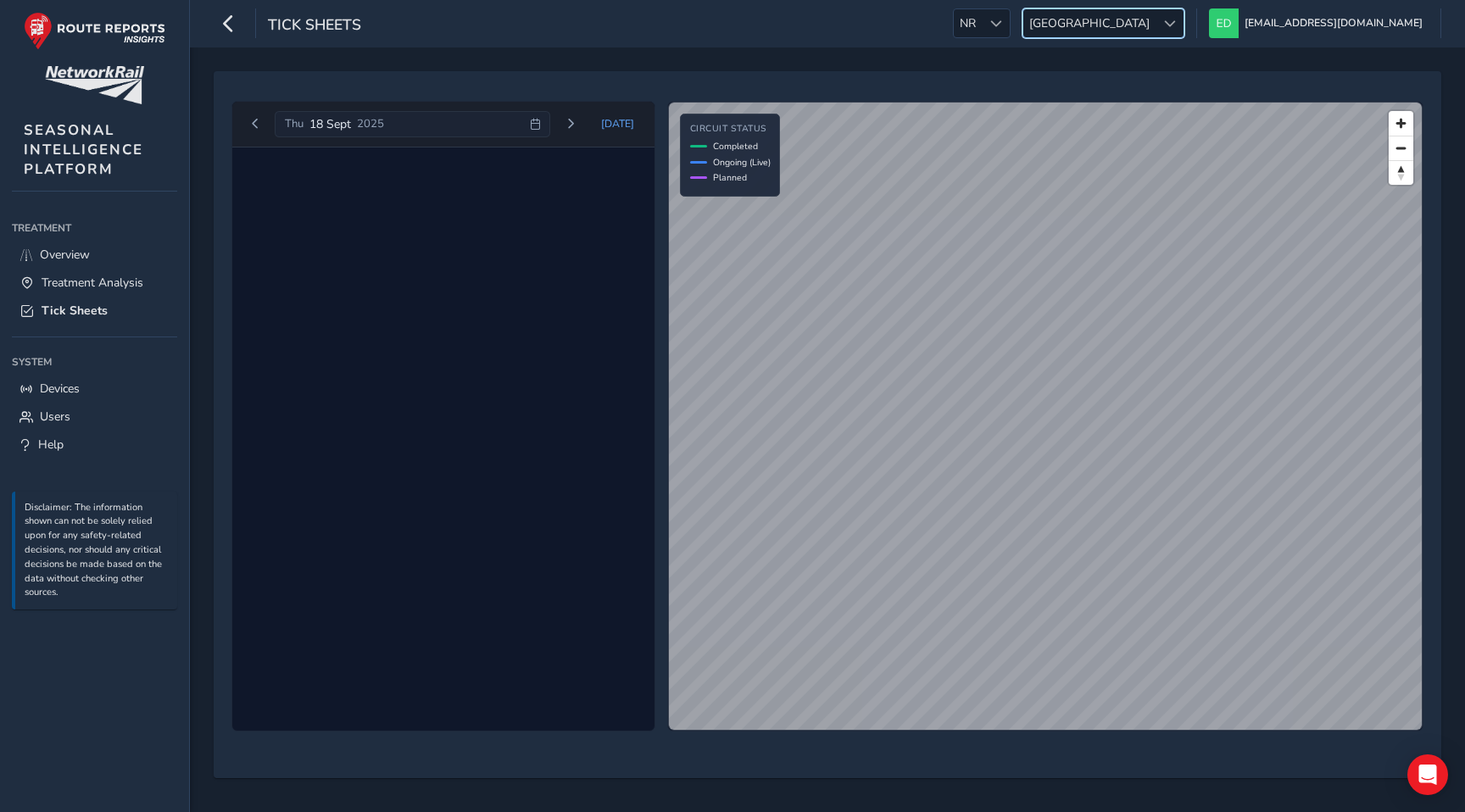
click at [1155, 23] on span "[GEOGRAPHIC_DATA]" at bounding box center [1089, 23] width 132 height 28
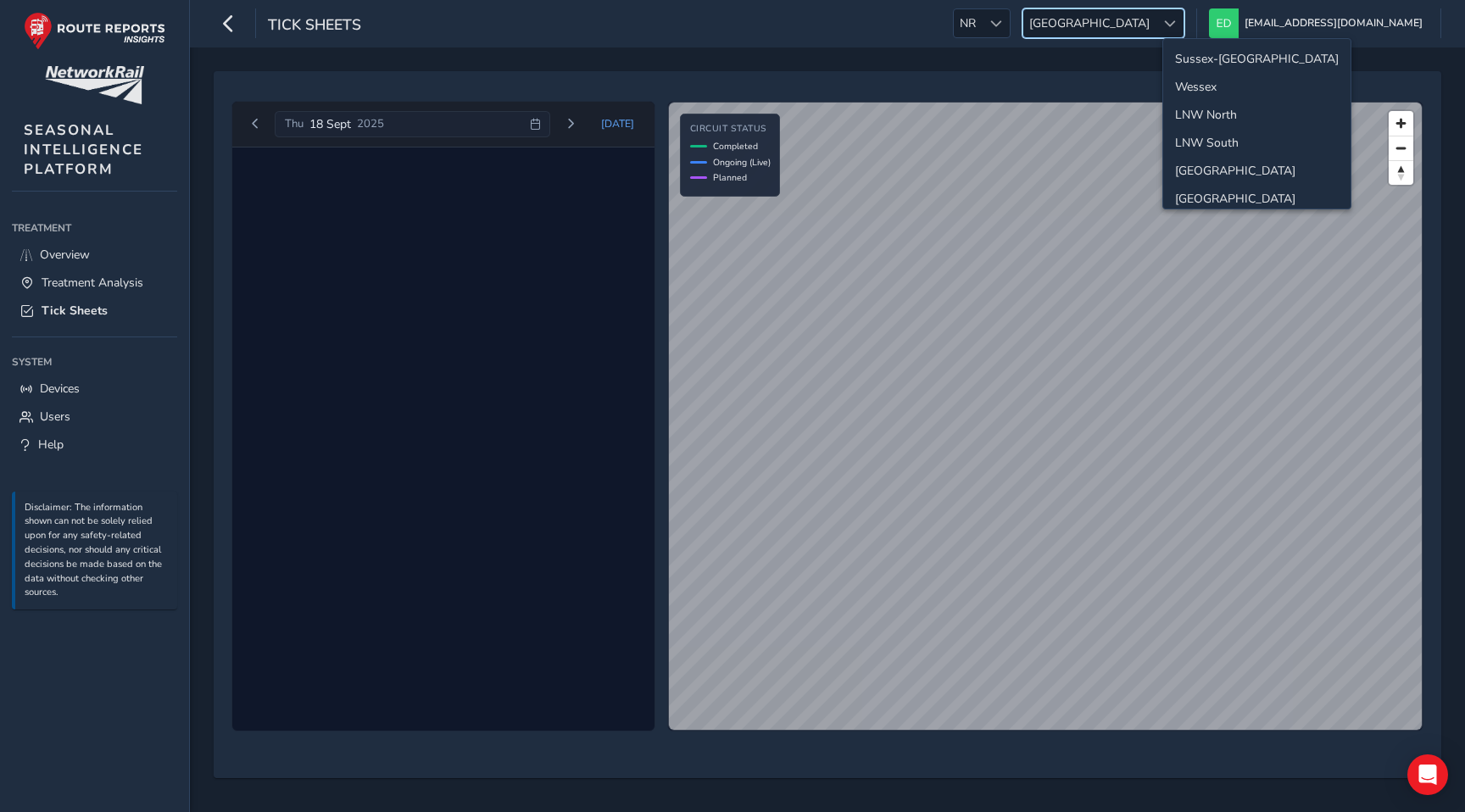
scroll to position [144, 0]
click at [1201, 135] on li "[GEOGRAPHIC_DATA]" at bounding box center [1257, 138] width 188 height 28
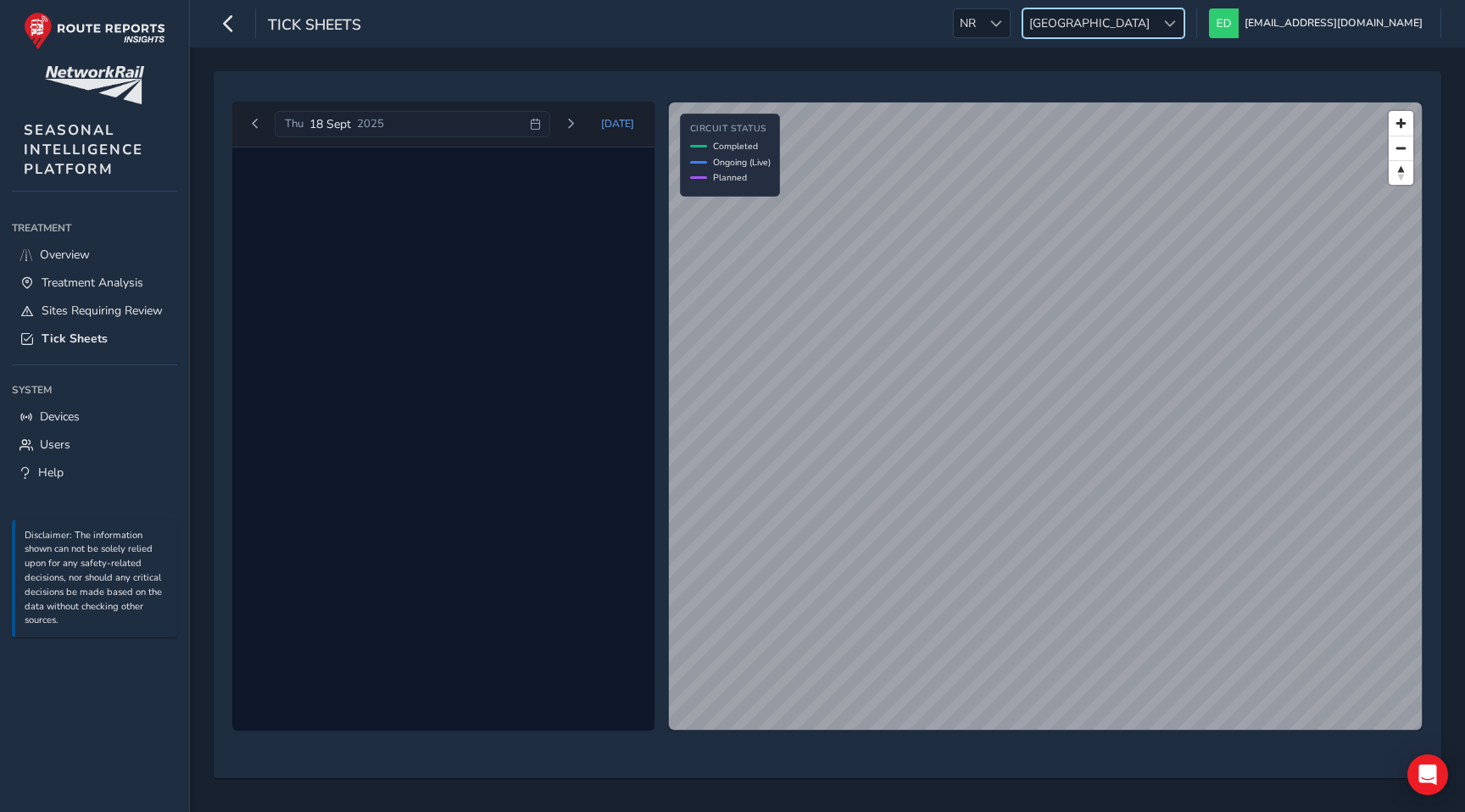
click at [1155, 32] on span "[GEOGRAPHIC_DATA]" at bounding box center [1089, 23] width 132 height 28
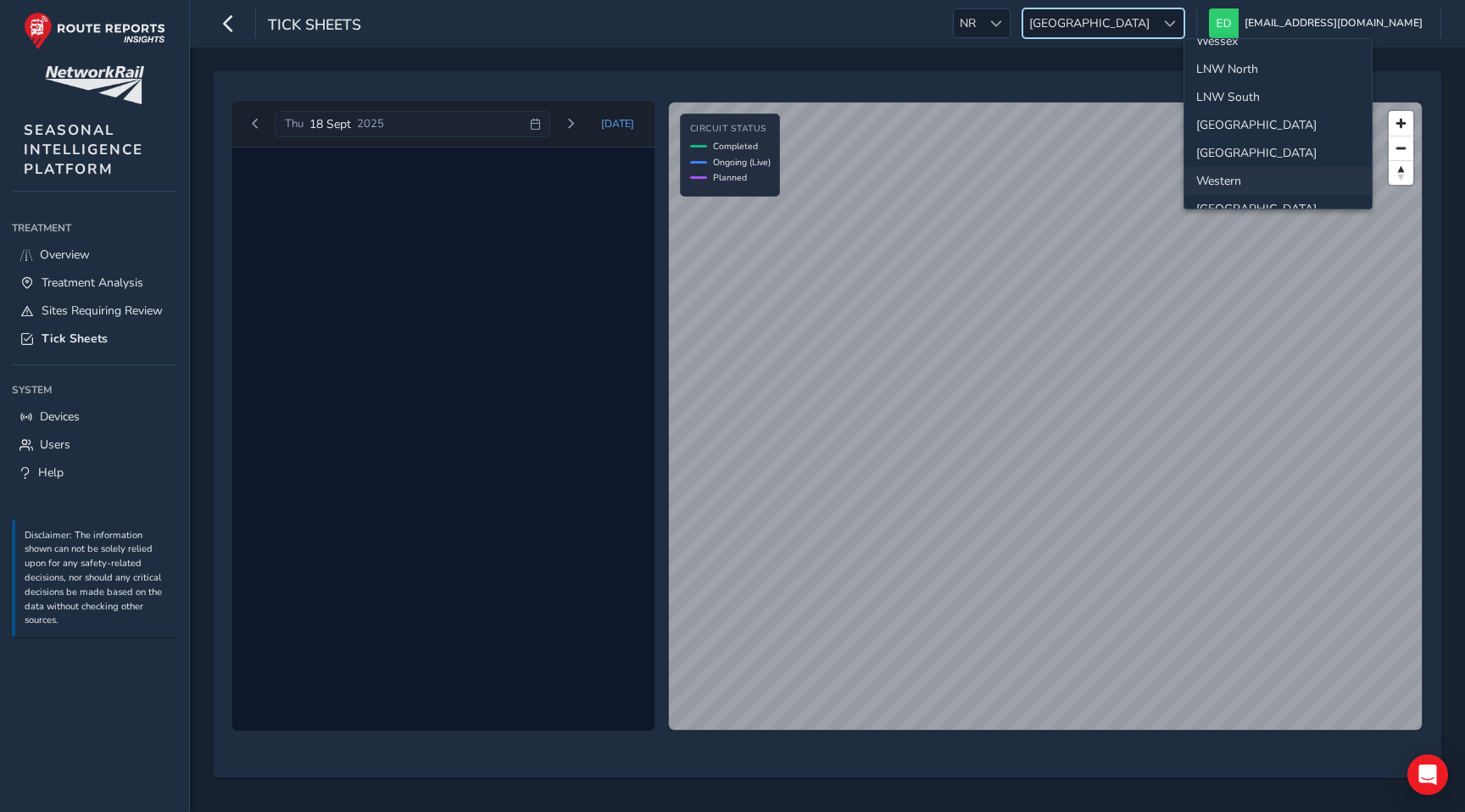
scroll to position [0, 0]
click at [1232, 89] on li "Wessex" at bounding box center [1277, 87] width 188 height 28
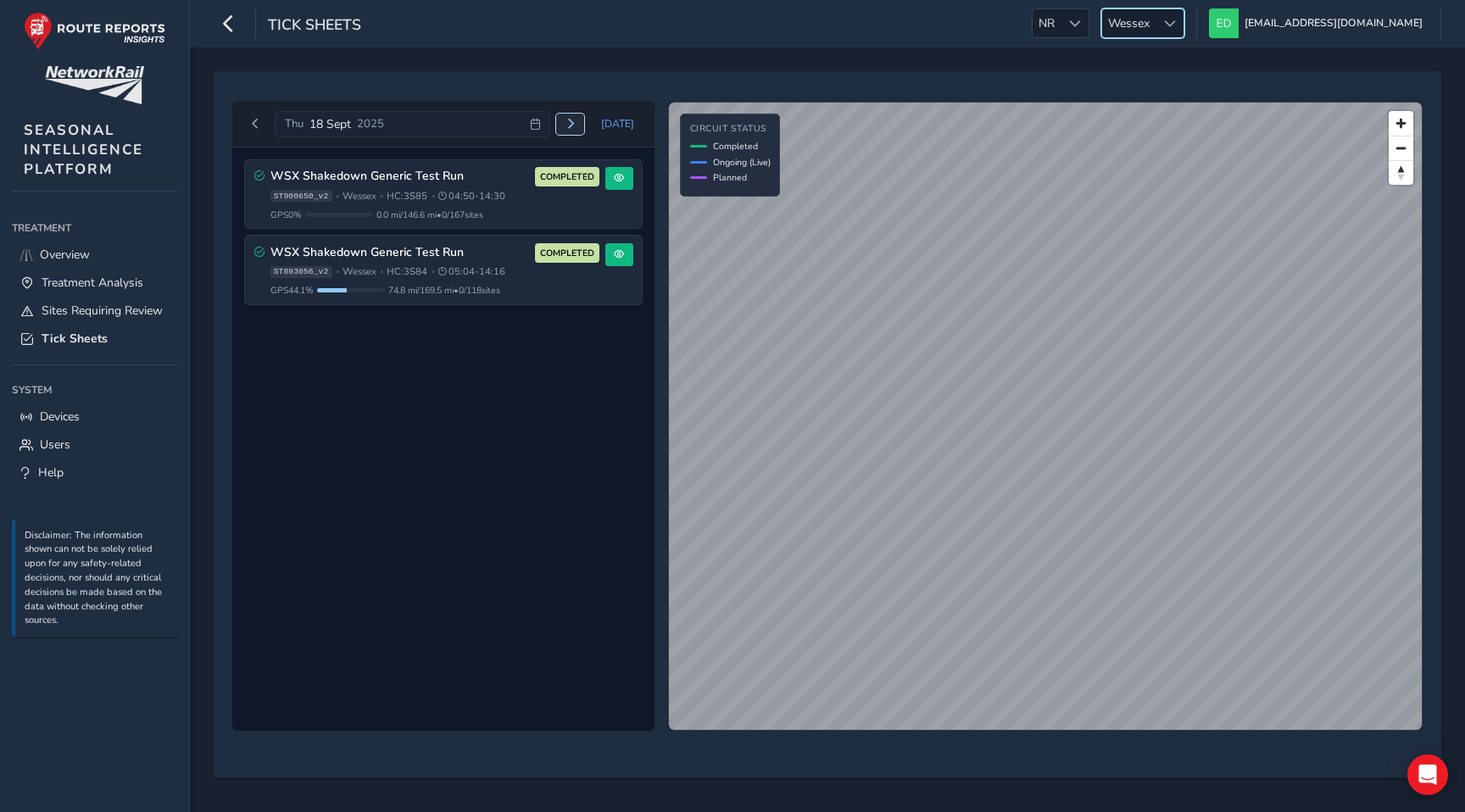
click at [575, 125] on span "Next day" at bounding box center [571, 123] width 10 height 10
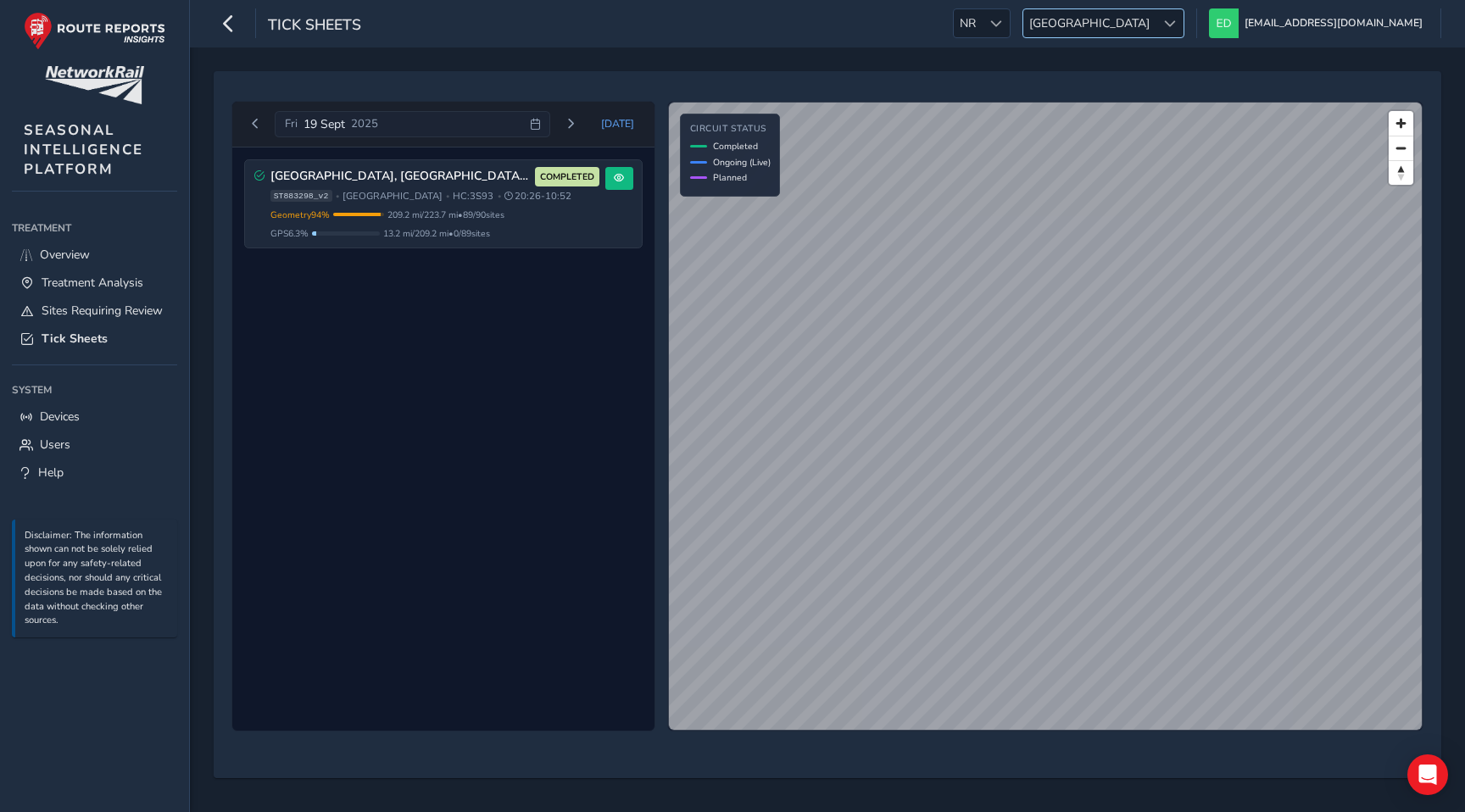
click at [1155, 13] on span "[GEOGRAPHIC_DATA]" at bounding box center [1089, 23] width 132 height 28
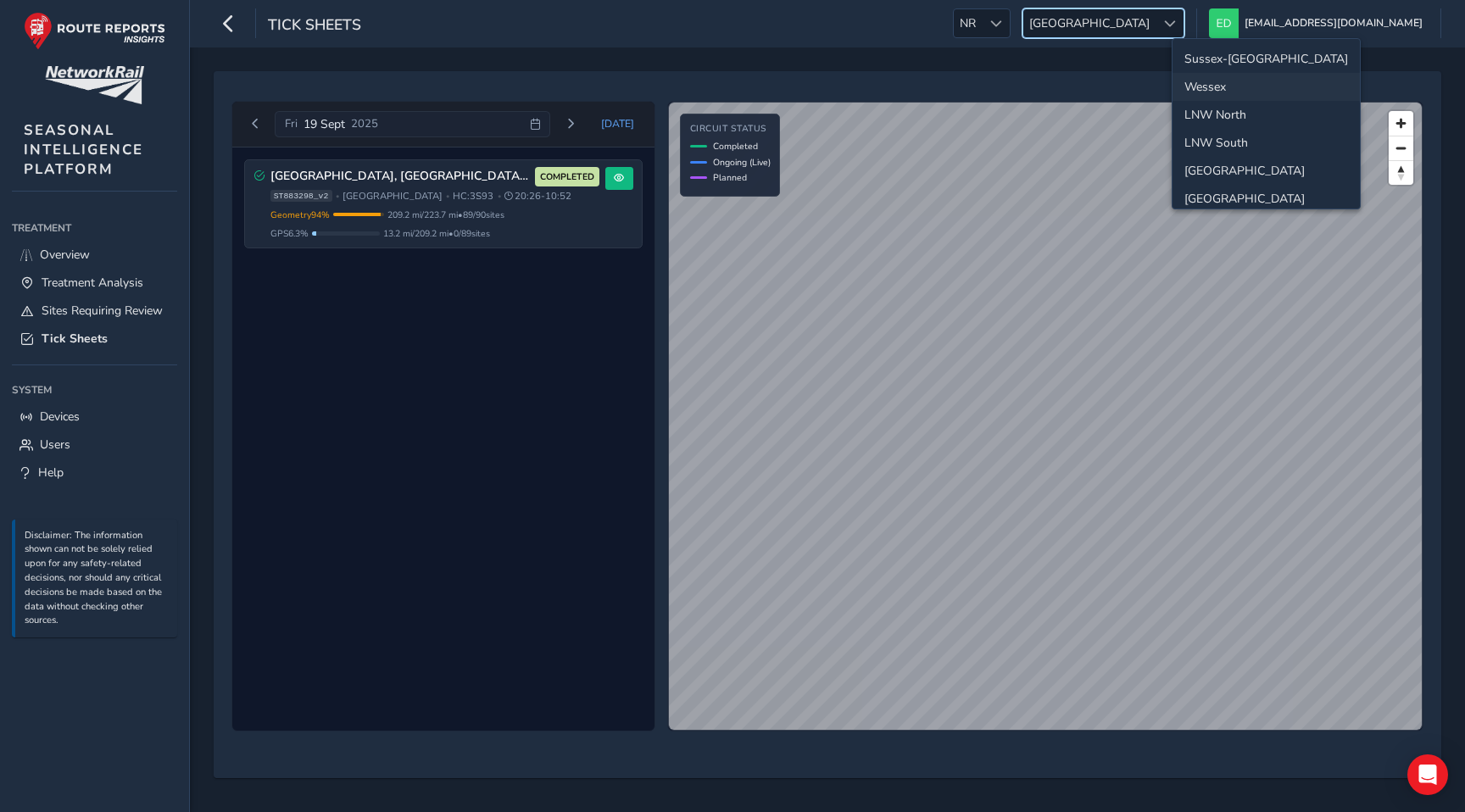
click at [1218, 86] on li "Wessex" at bounding box center [1266, 87] width 188 height 28
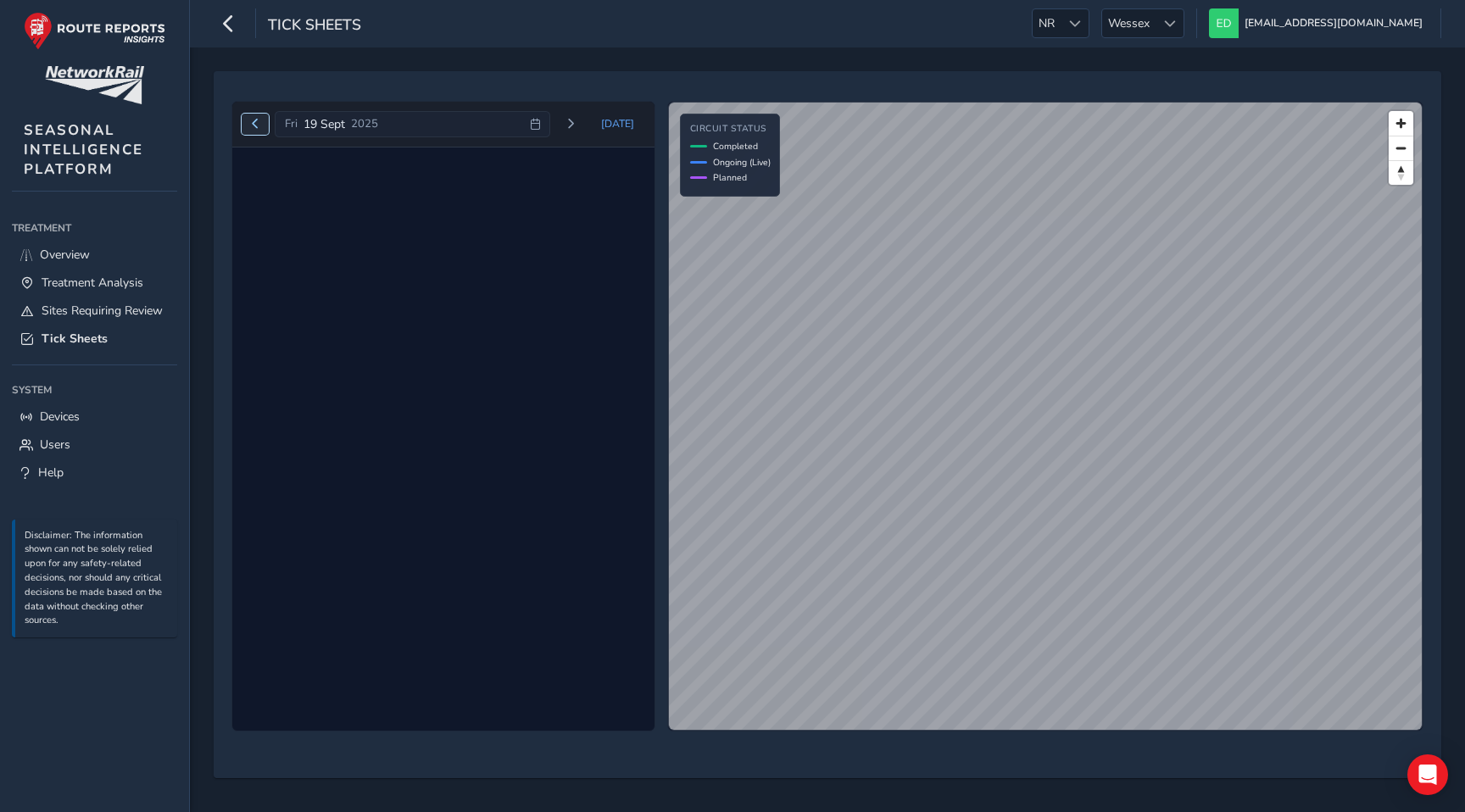
click at [250, 122] on span "Previous day" at bounding box center [255, 123] width 10 height 10
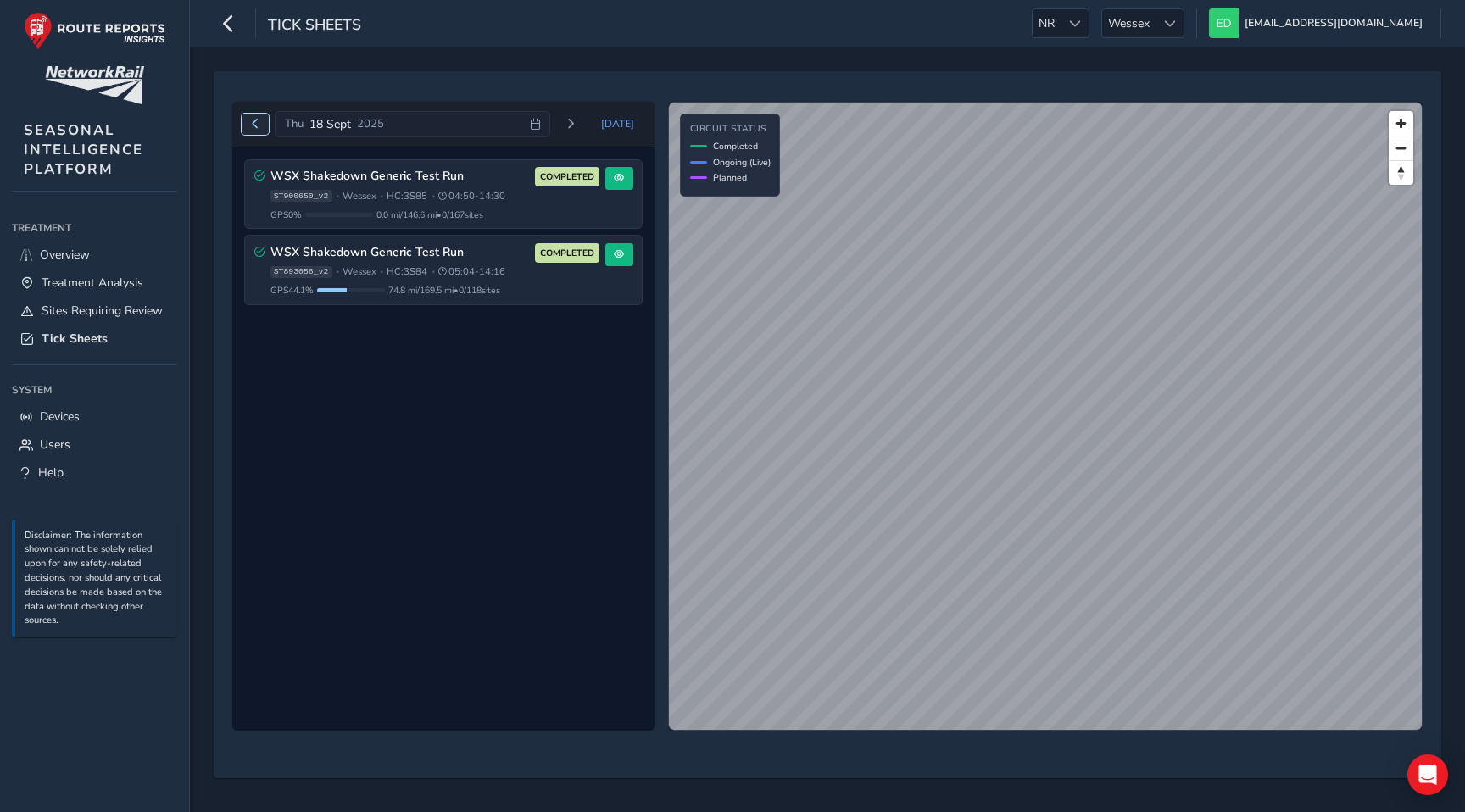
click at [252, 125] on span "Previous day" at bounding box center [255, 123] width 10 height 10
click at [576, 122] on span "Next day" at bounding box center [571, 123] width 10 height 10
click at [1155, 13] on span "Wessex" at bounding box center [1128, 23] width 53 height 28
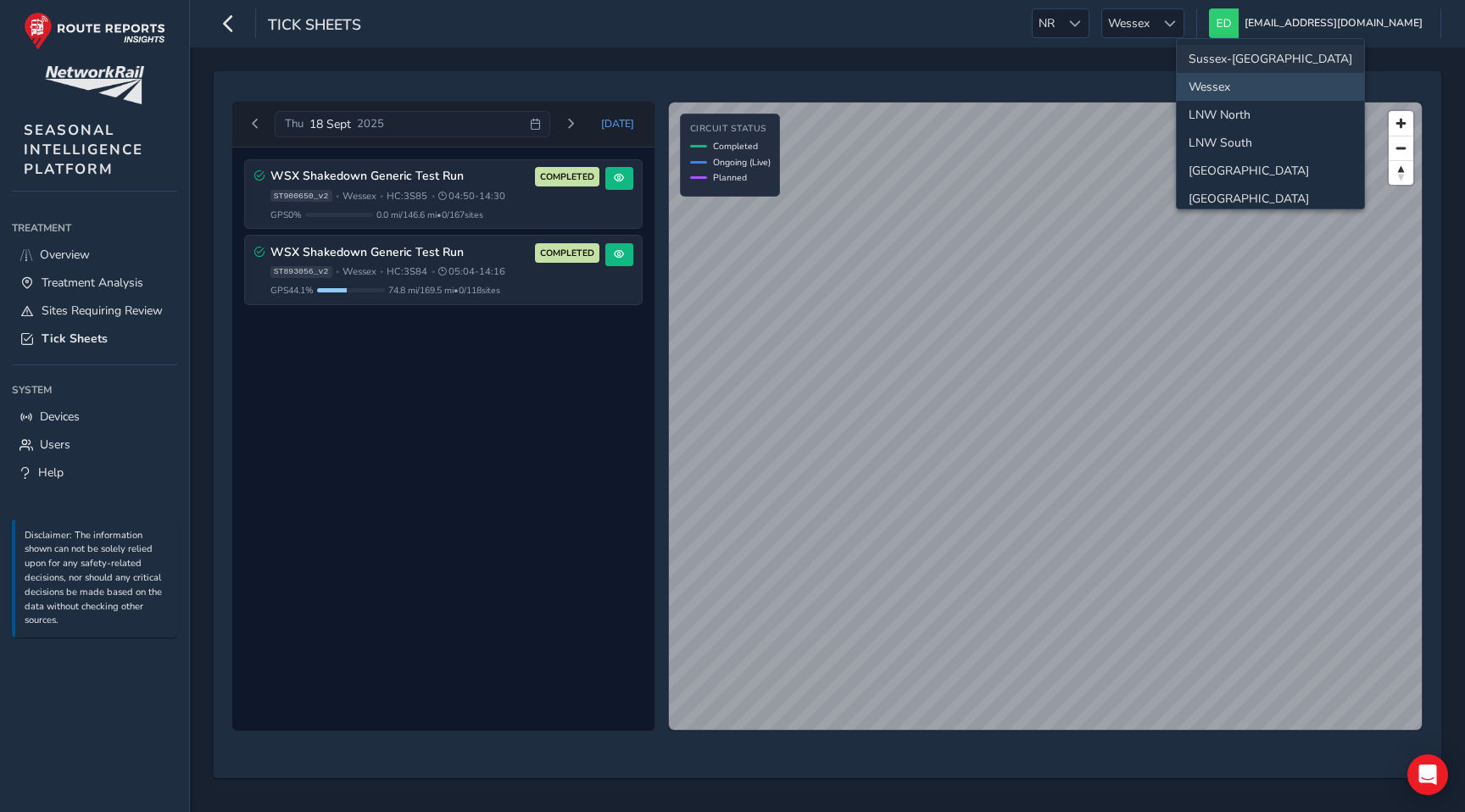
click at [1211, 60] on li "Sussex-[GEOGRAPHIC_DATA]" at bounding box center [1271, 59] width 188 height 28
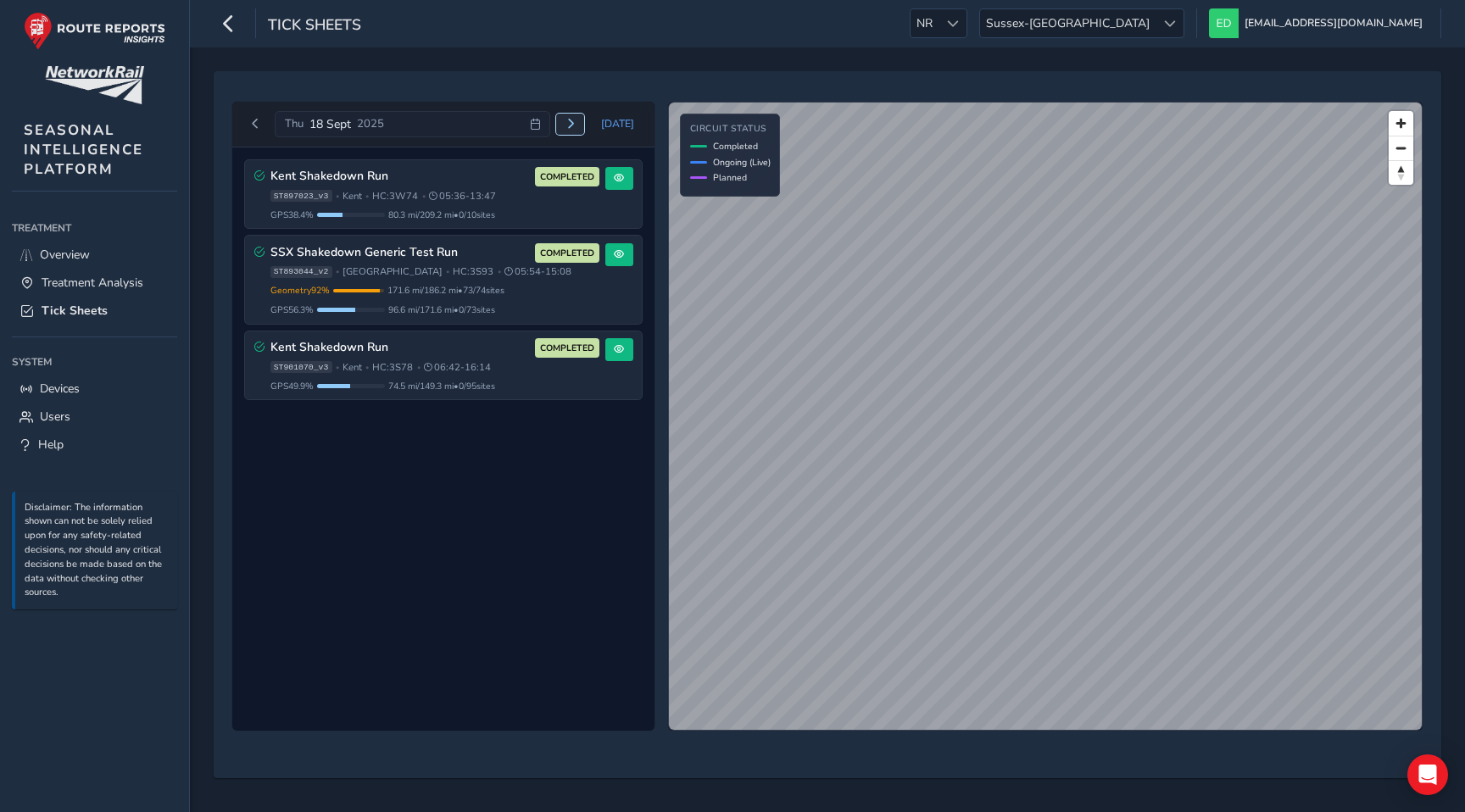
click at [576, 124] on span "Next day" at bounding box center [571, 123] width 10 height 10
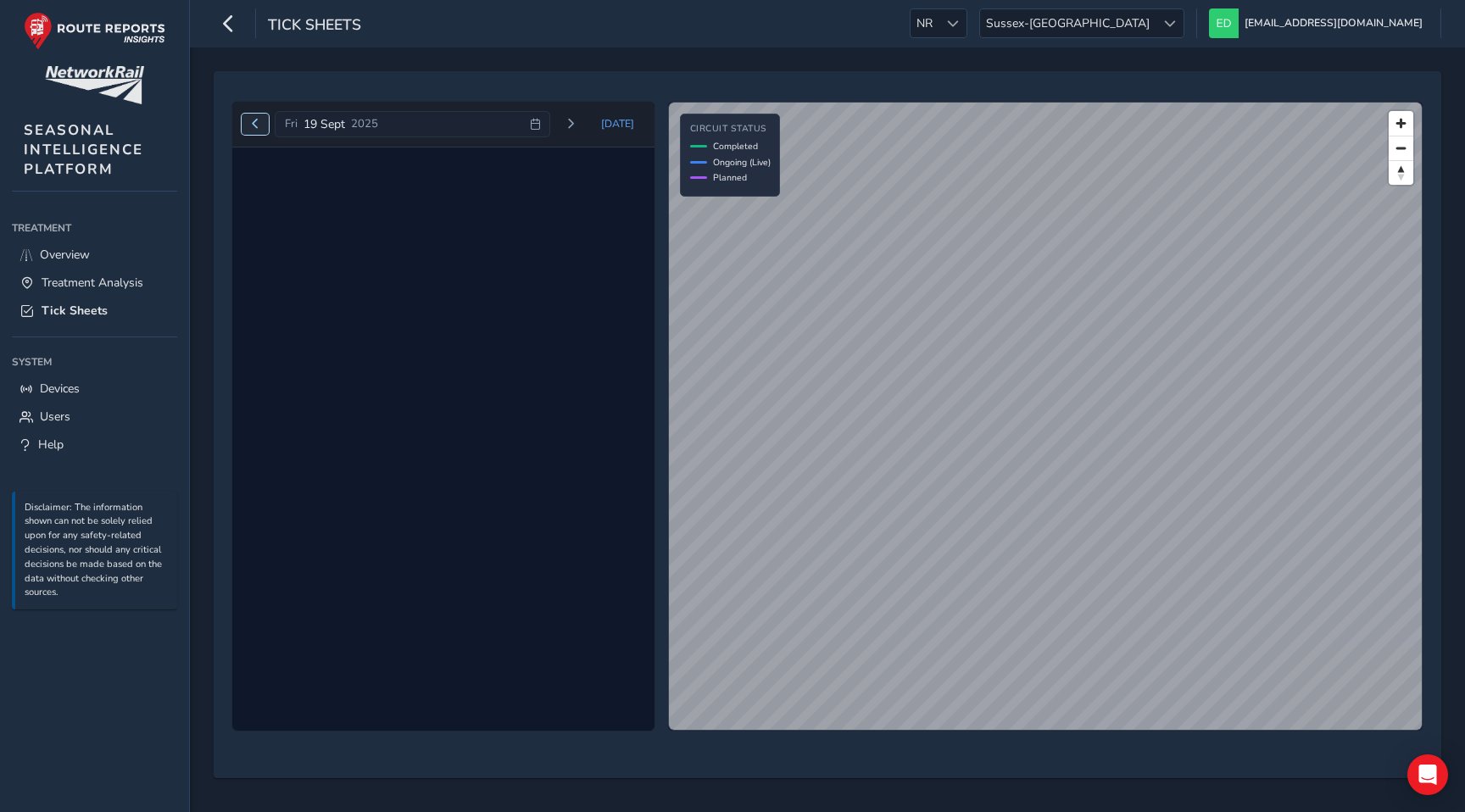
click at [253, 122] on span "Previous day" at bounding box center [255, 123] width 10 height 10
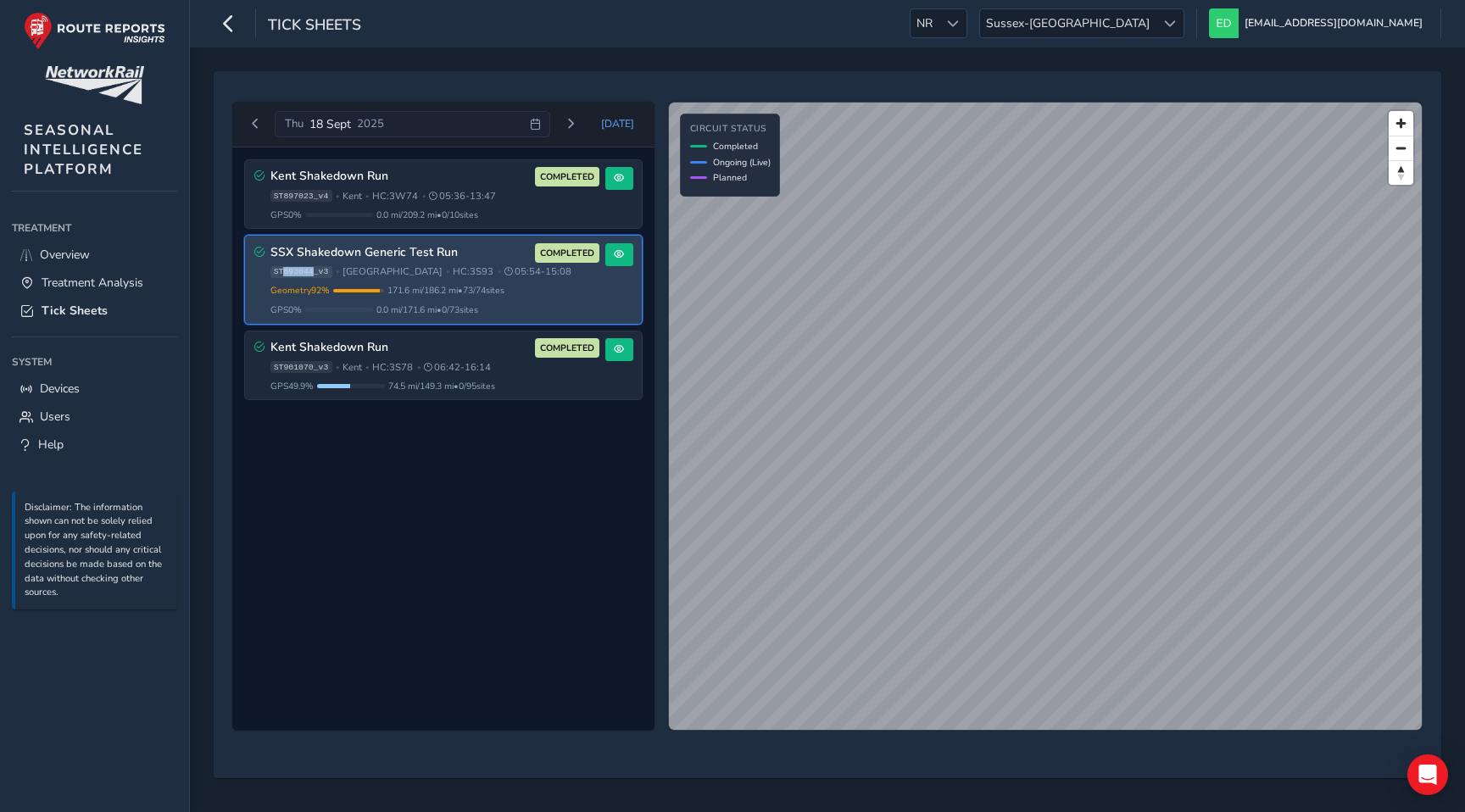
drag, startPoint x: 313, startPoint y: 275, endPoint x: 284, endPoint y: 276, distance: 29.0
click at [284, 276] on span "ST893044_v3" at bounding box center [301, 272] width 62 height 12
copy span "893044"
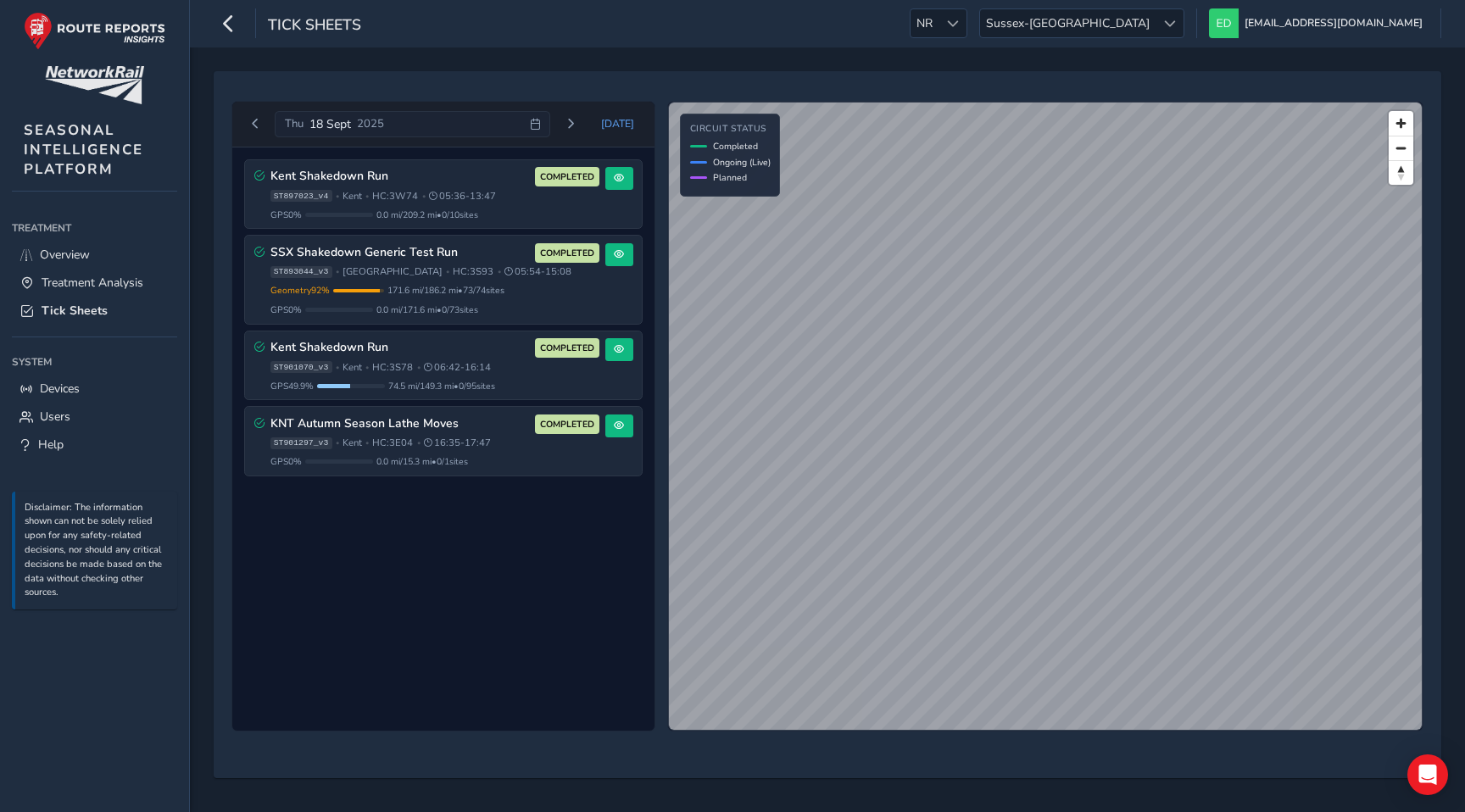
click at [484, 492] on div "Kent Shakedown Run COMPLETED ST897023_v4 • [GEOGRAPHIC_DATA] • HC: 3W74 • 05:36…" at bounding box center [443, 439] width 423 height 584
click at [1155, 18] on span "Sussex-[GEOGRAPHIC_DATA]" at bounding box center [1068, 23] width 176 height 28
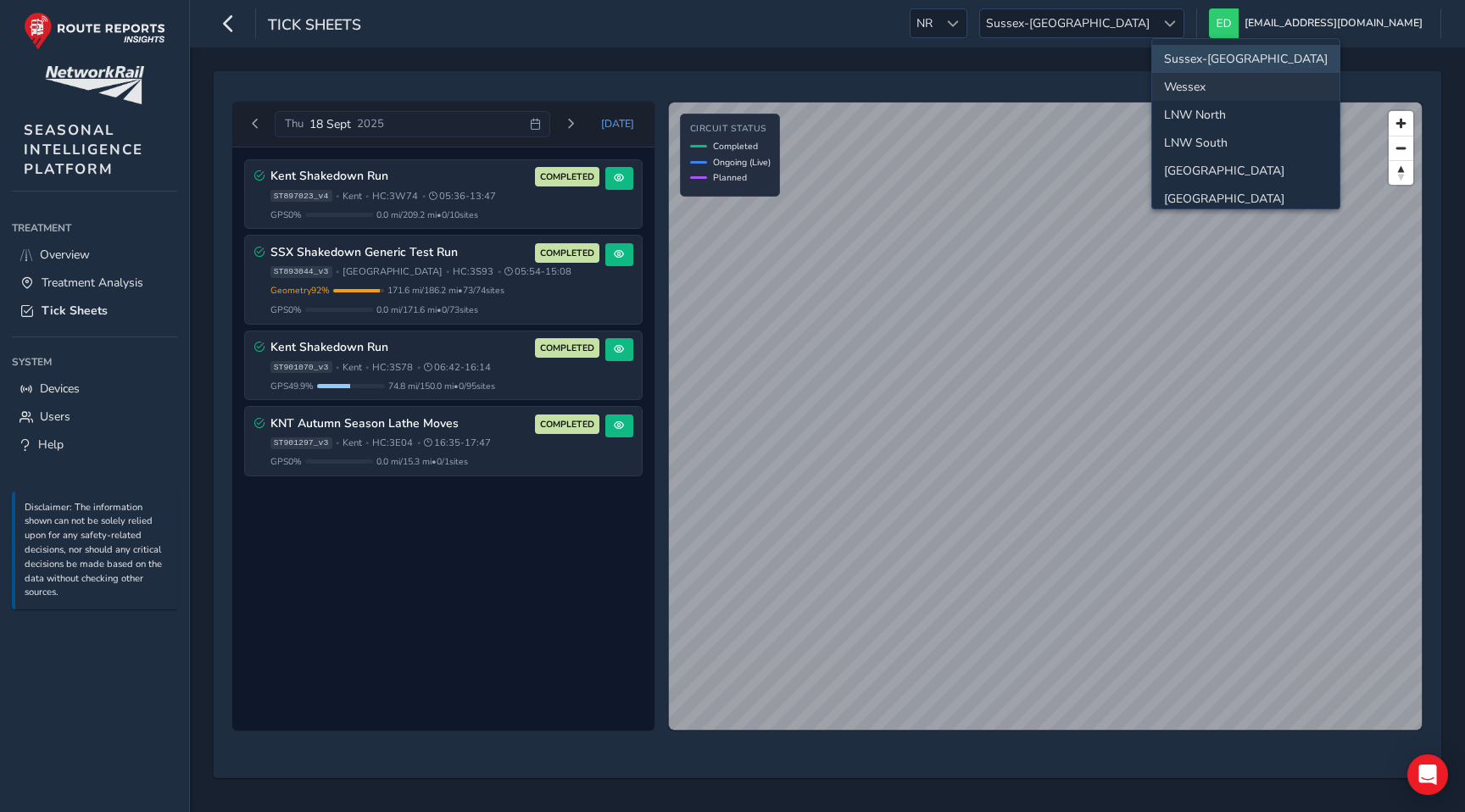
click at [1190, 79] on li "Wessex" at bounding box center [1246, 87] width 188 height 28
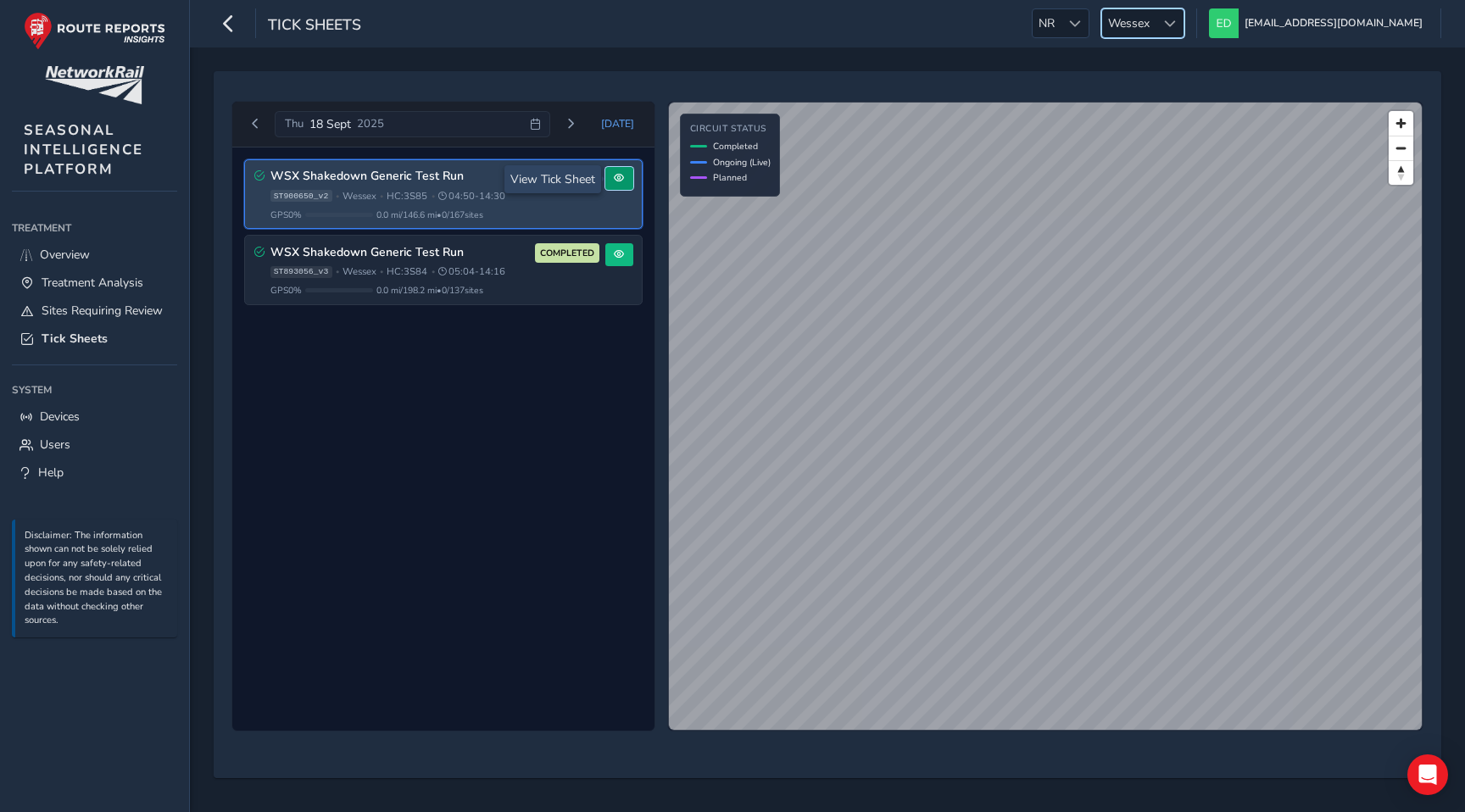
click at [615, 184] on button at bounding box center [619, 178] width 28 height 23
